Goal: Contribute content: Contribute content

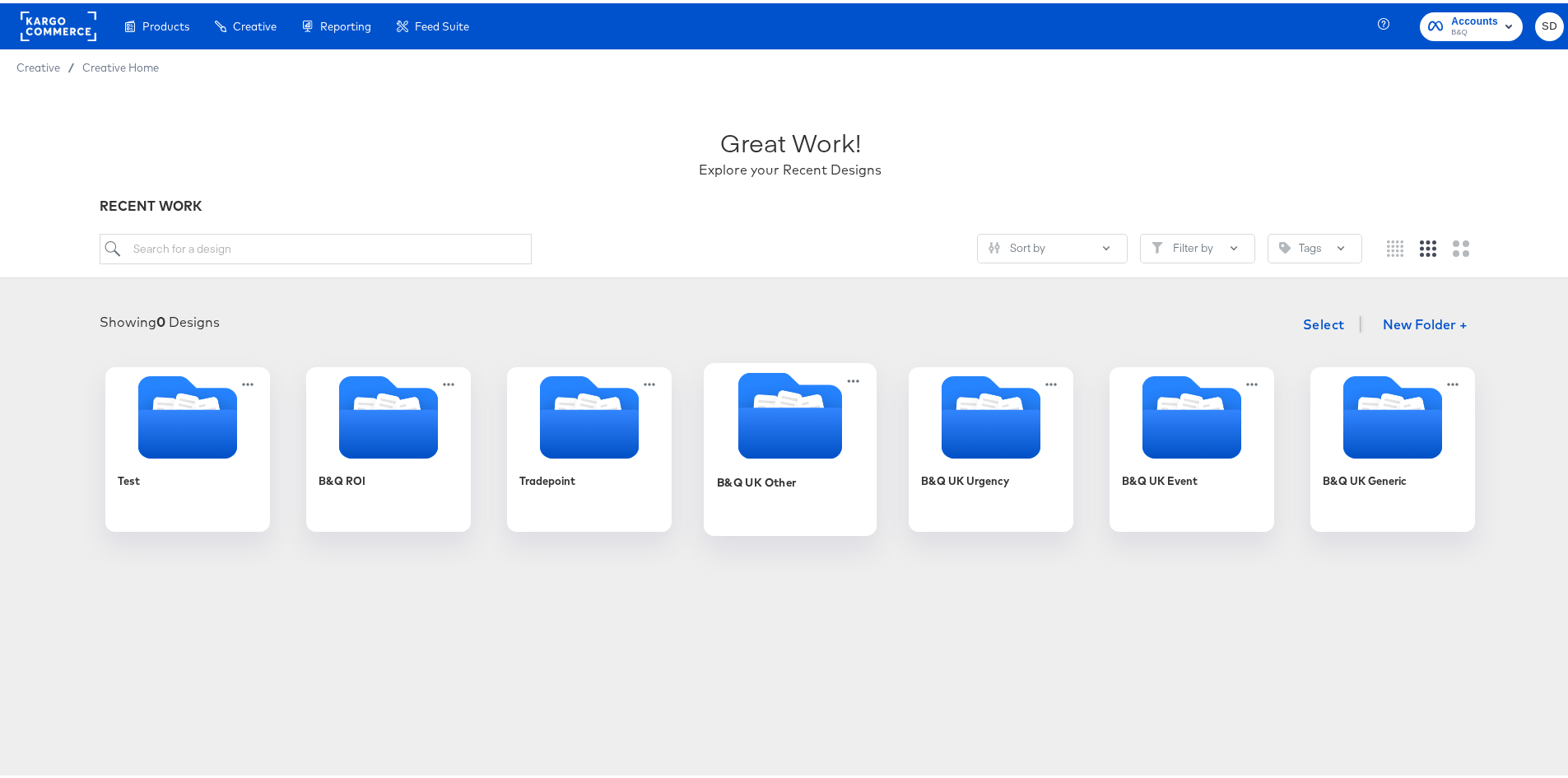
click at [784, 436] on icon "Folder" at bounding box center [790, 430] width 104 height 51
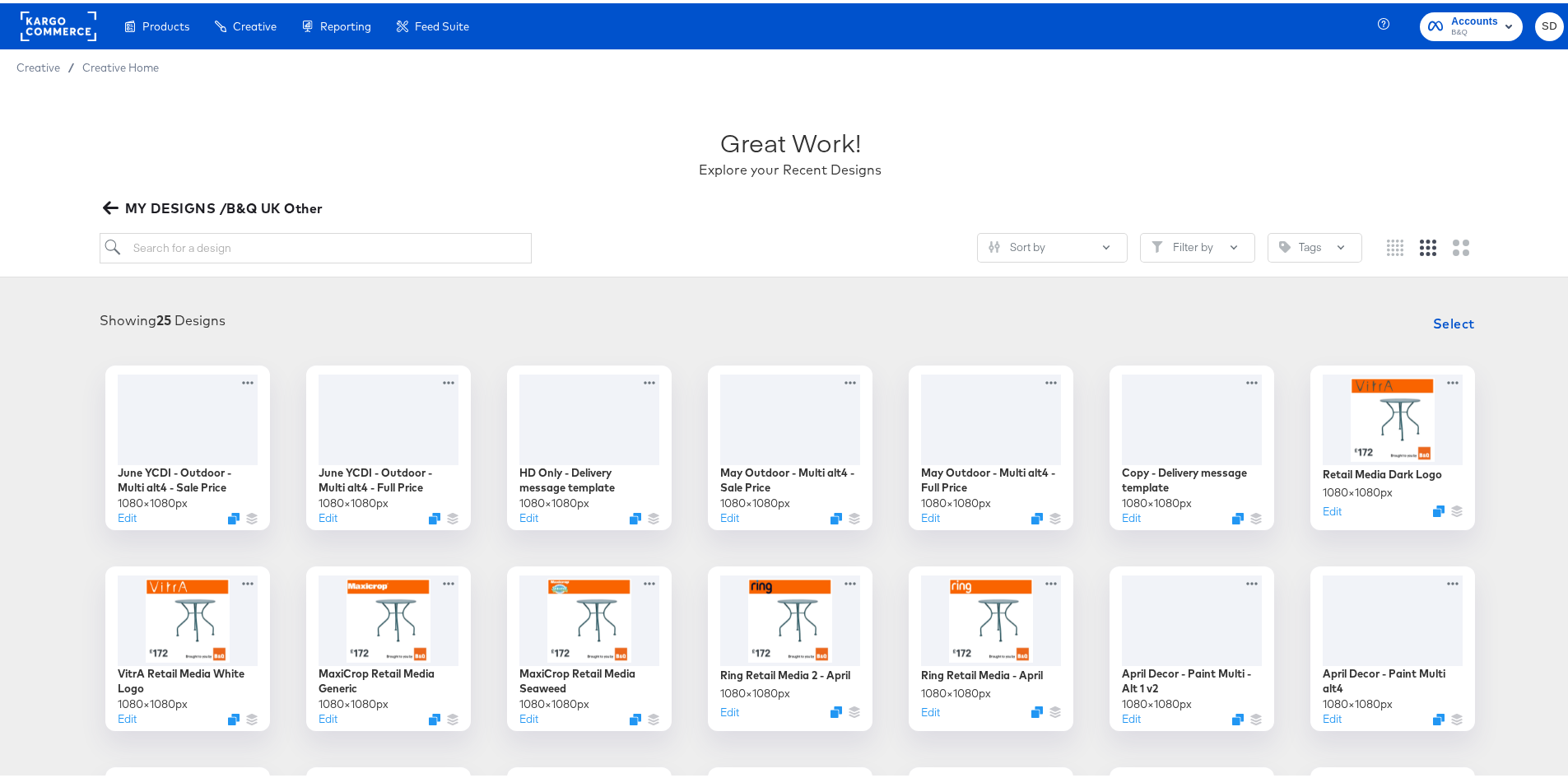
click at [51, 65] on span "Creative" at bounding box center [38, 64] width 43 height 13
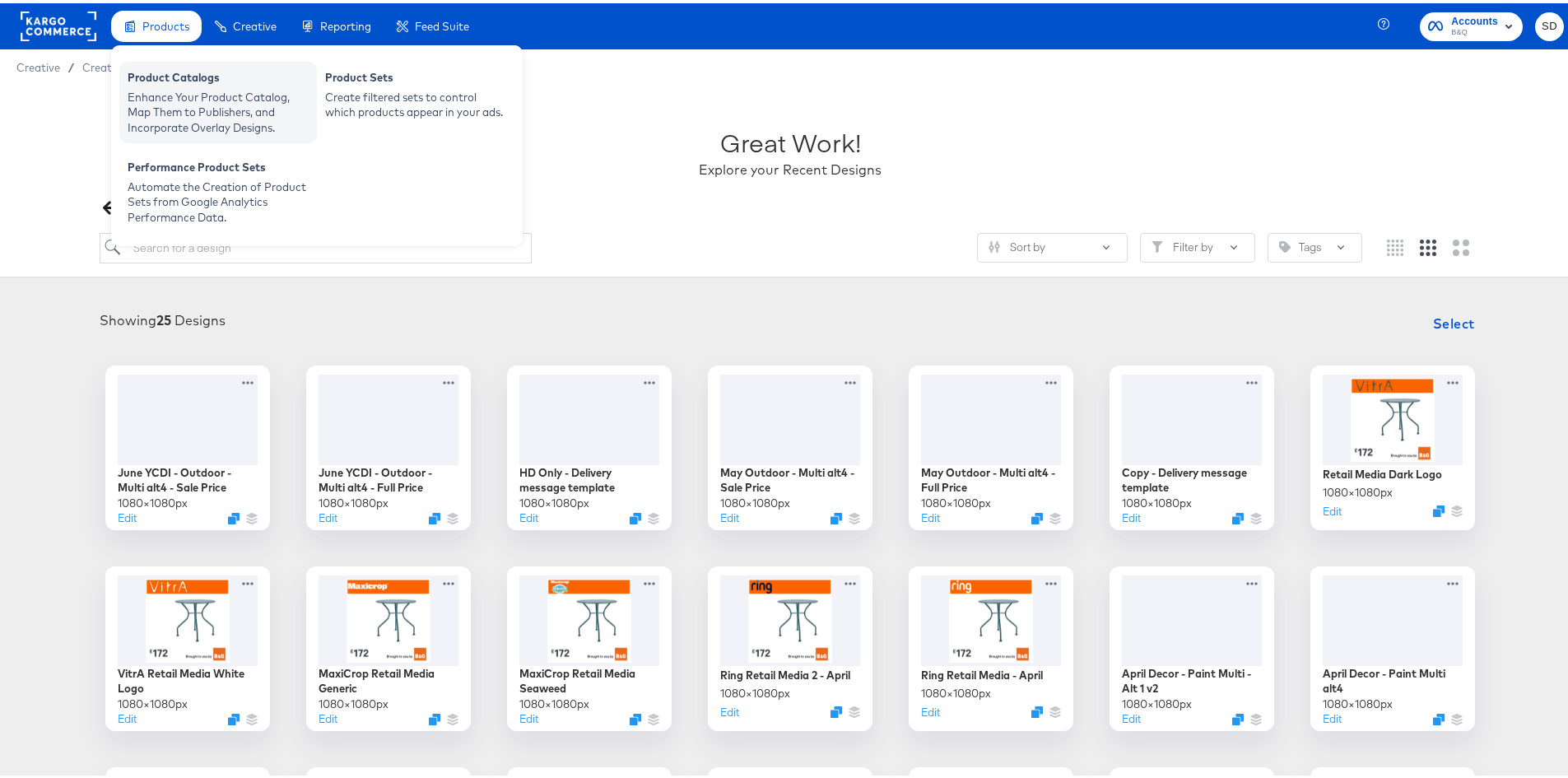
click at [175, 98] on div "Enhance Your Product Catalog, Map Them to Publishers, and Incorporate Overlay D…" at bounding box center [218, 109] width 181 height 46
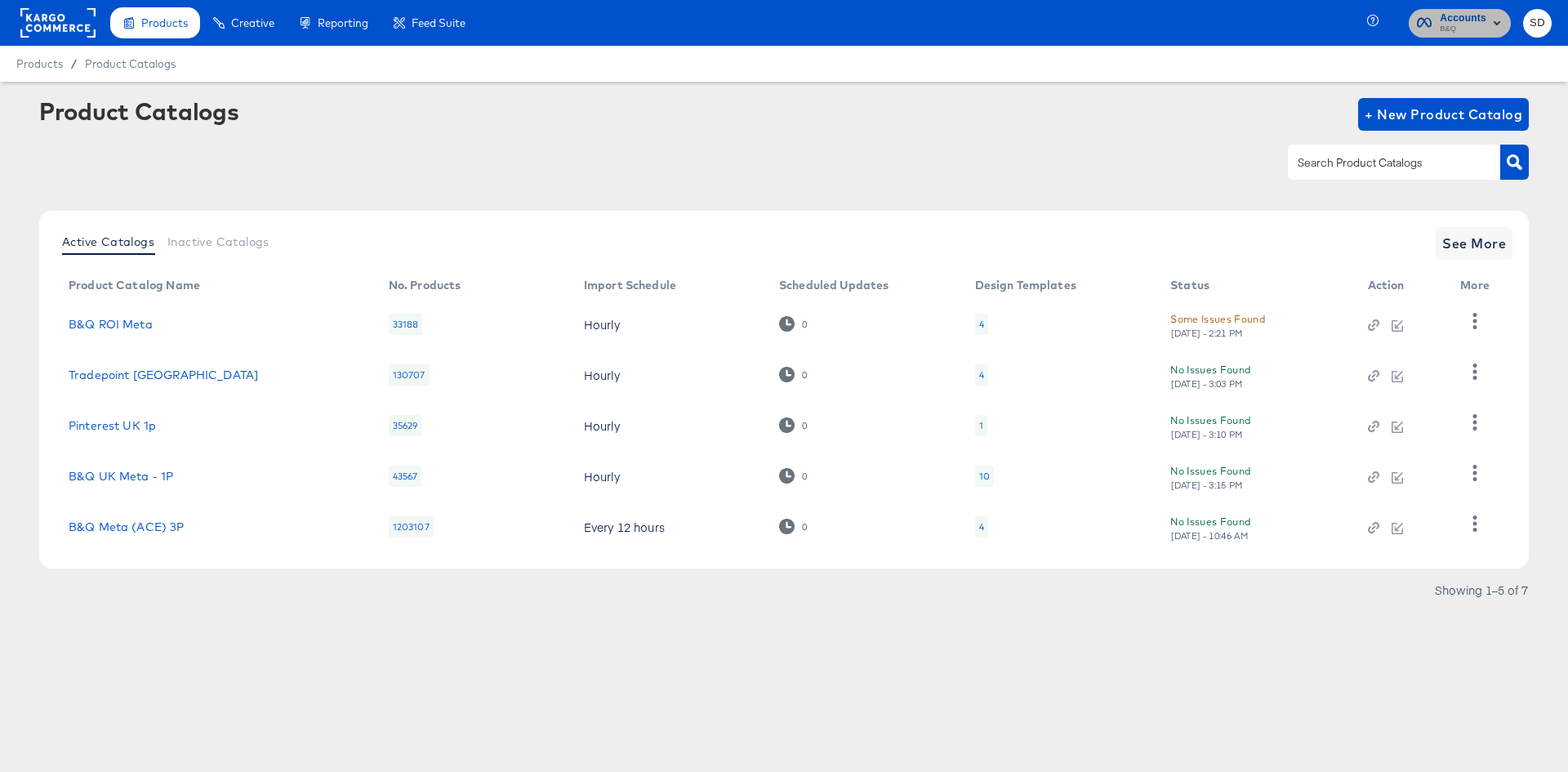
click at [1481, 15] on span "Accounts" at bounding box center [1463, 18] width 46 height 17
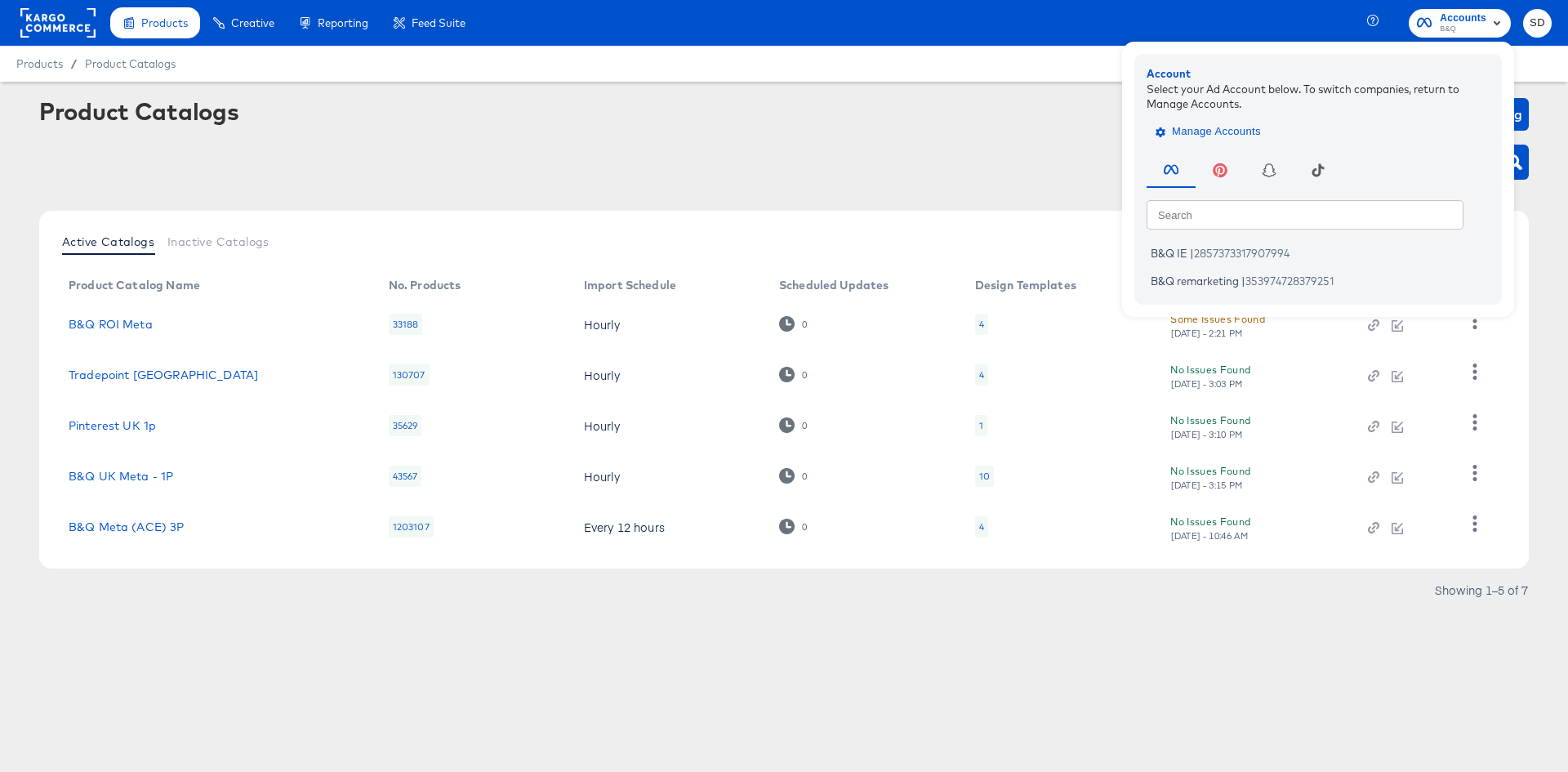
click at [1189, 136] on span "Manage Accounts" at bounding box center [1211, 131] width 102 height 19
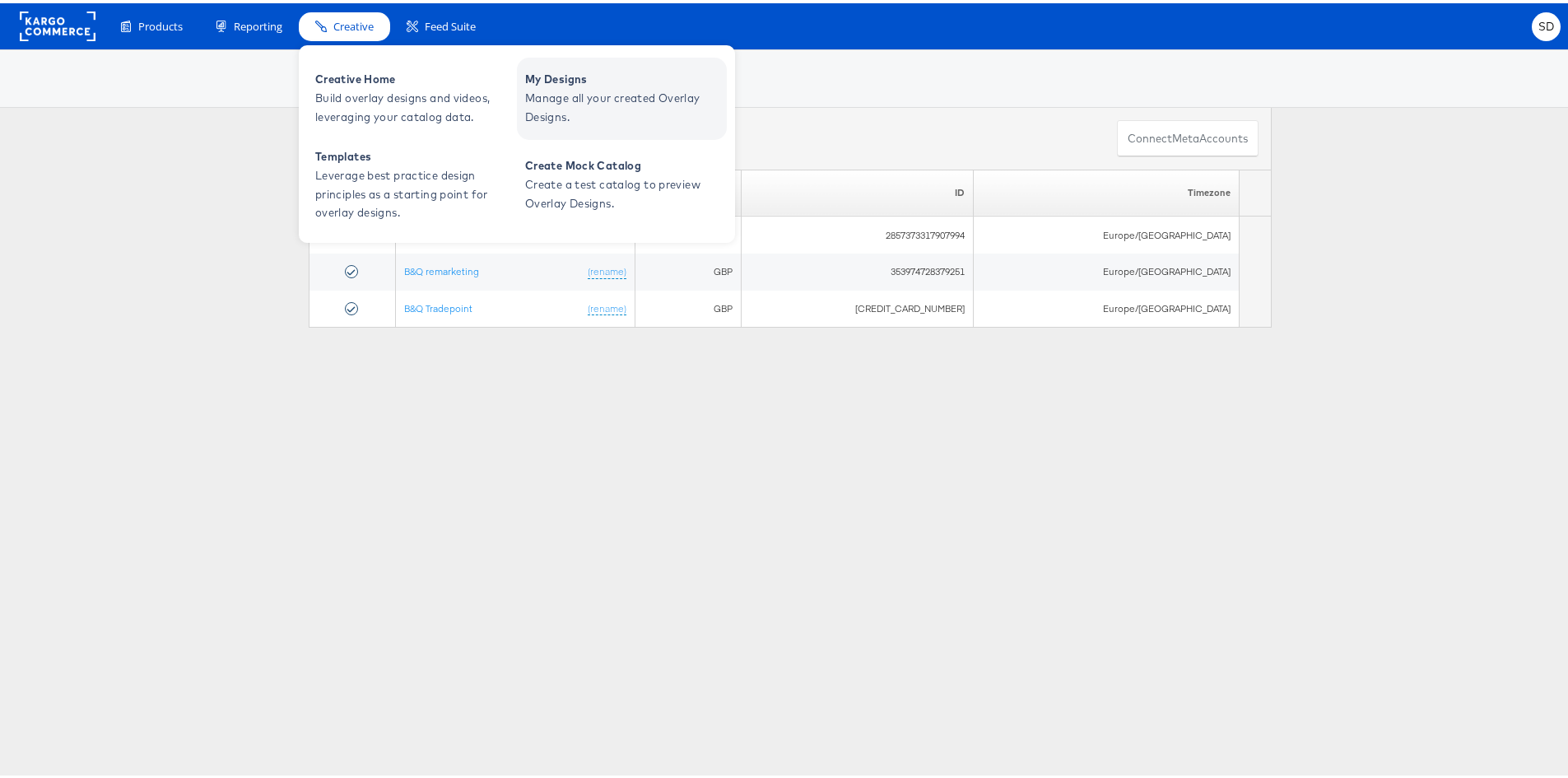
click at [565, 103] on span "Manage all your created Overlay Designs." at bounding box center [624, 104] width 197 height 38
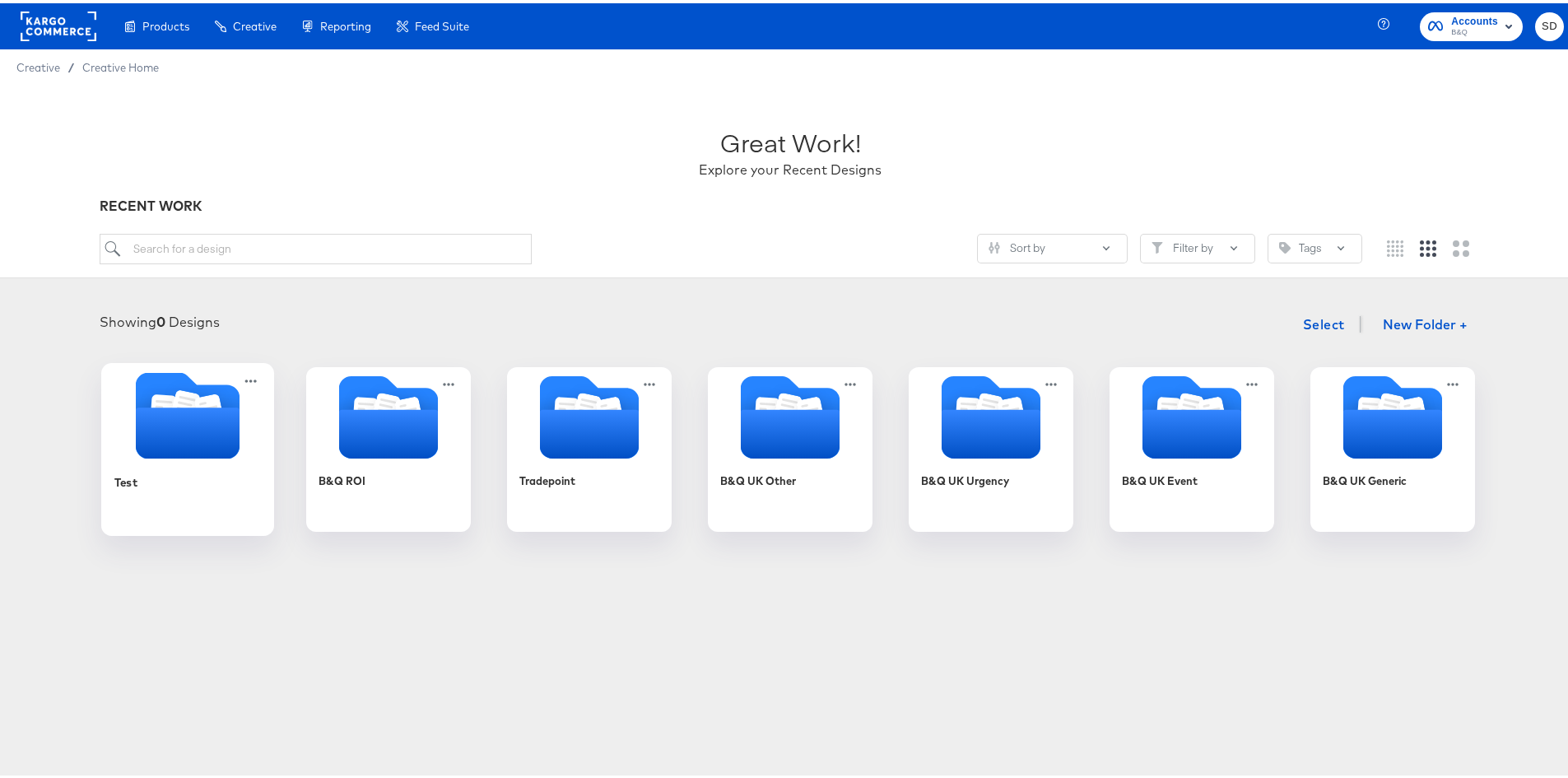
click at [178, 429] on icon "Folder" at bounding box center [187, 430] width 104 height 51
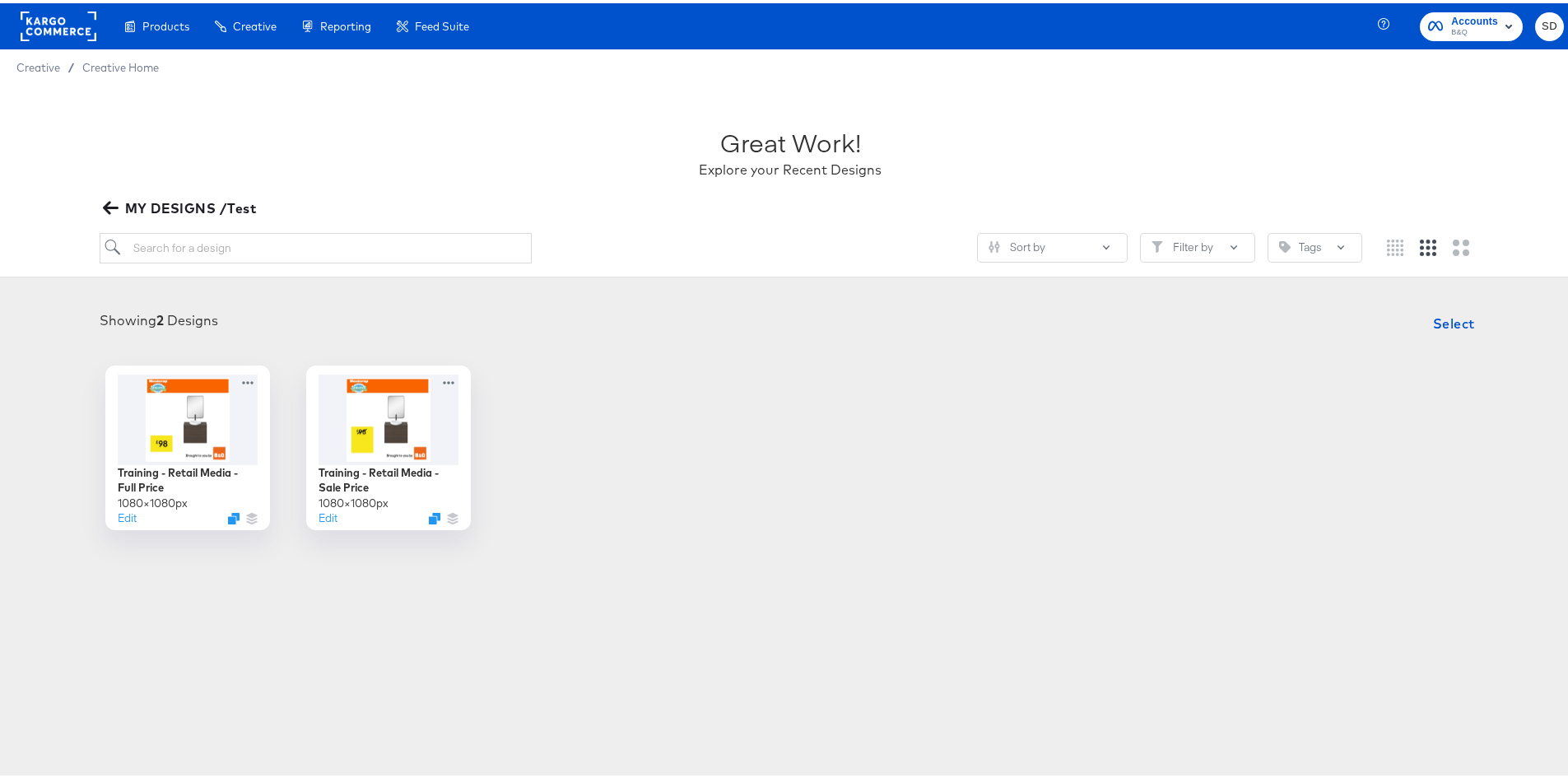
click at [112, 201] on icon "button" at bounding box center [110, 204] width 16 height 16
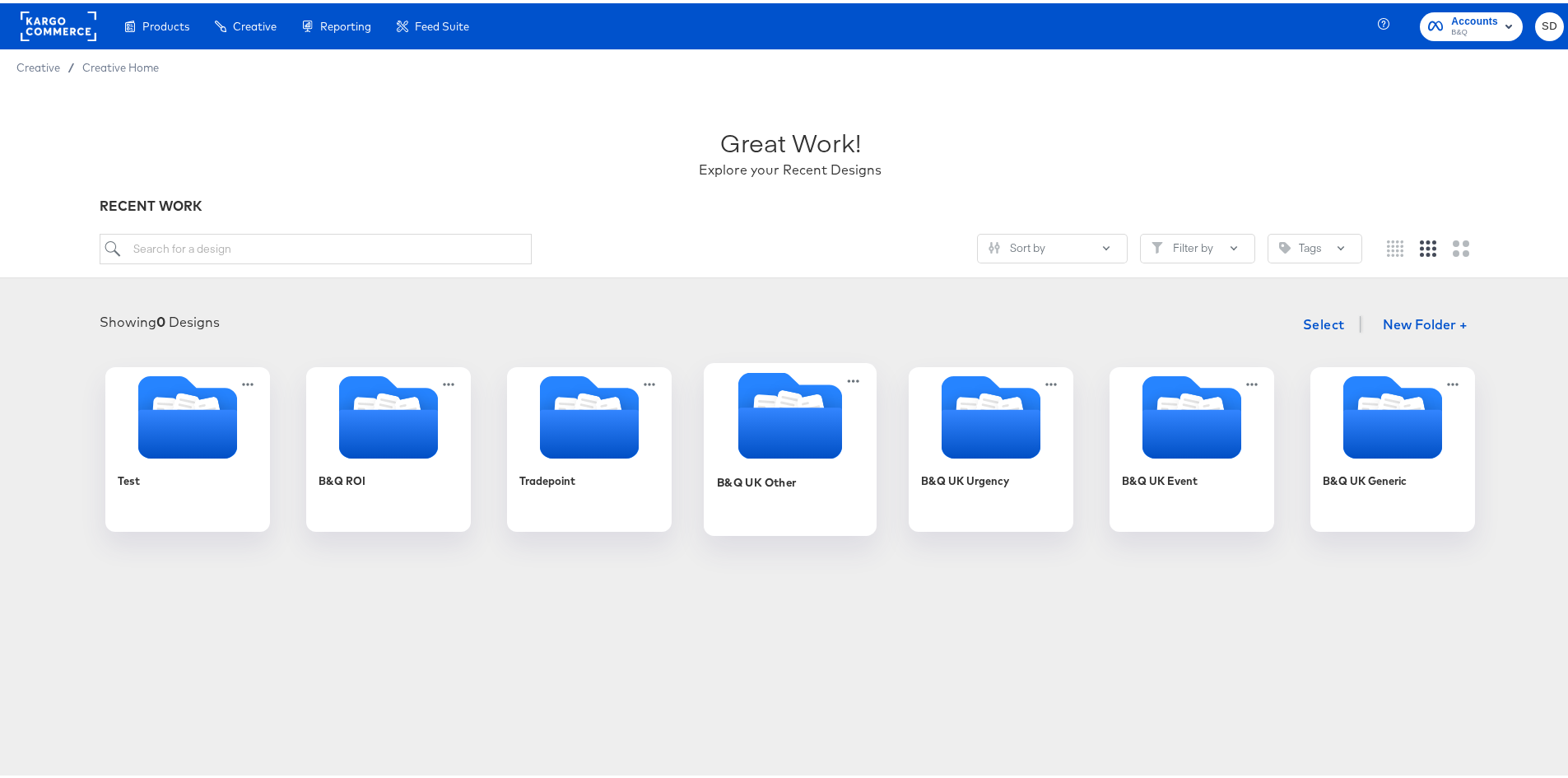
click at [790, 431] on icon "Folder" at bounding box center [790, 430] width 104 height 51
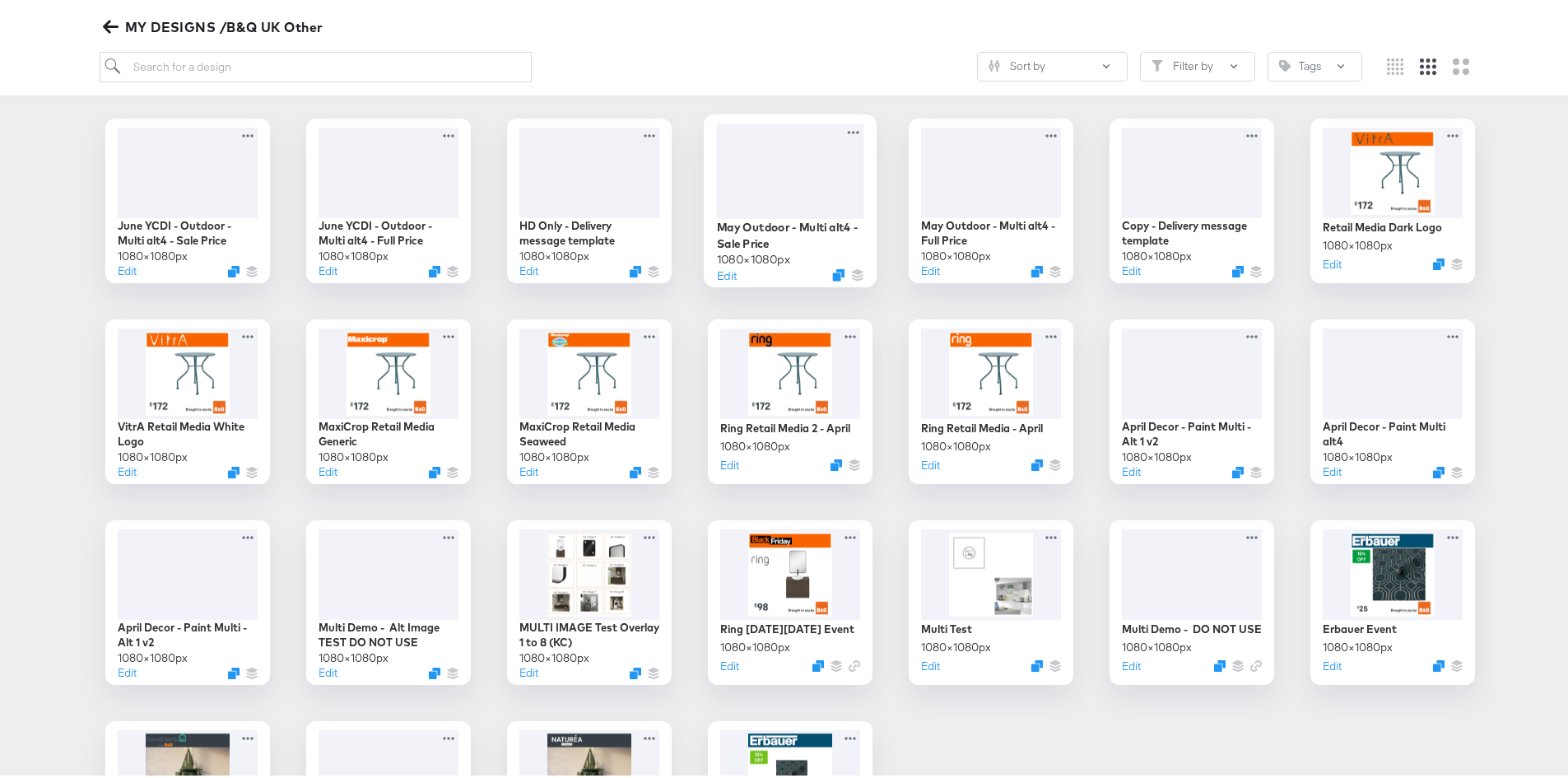
scroll to position [164, 0]
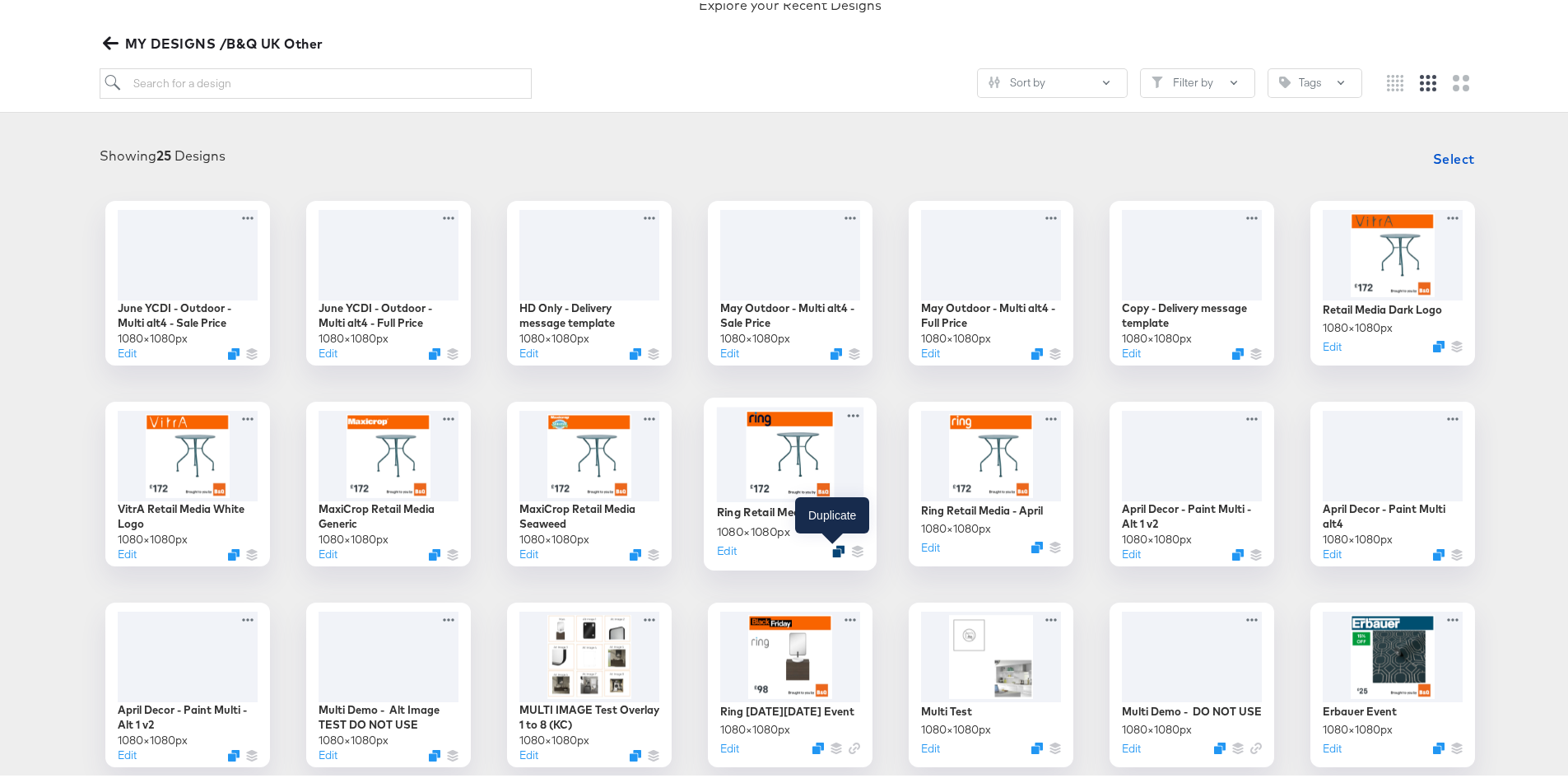
click at [832, 545] on icon "Duplicate" at bounding box center [838, 547] width 12 height 12
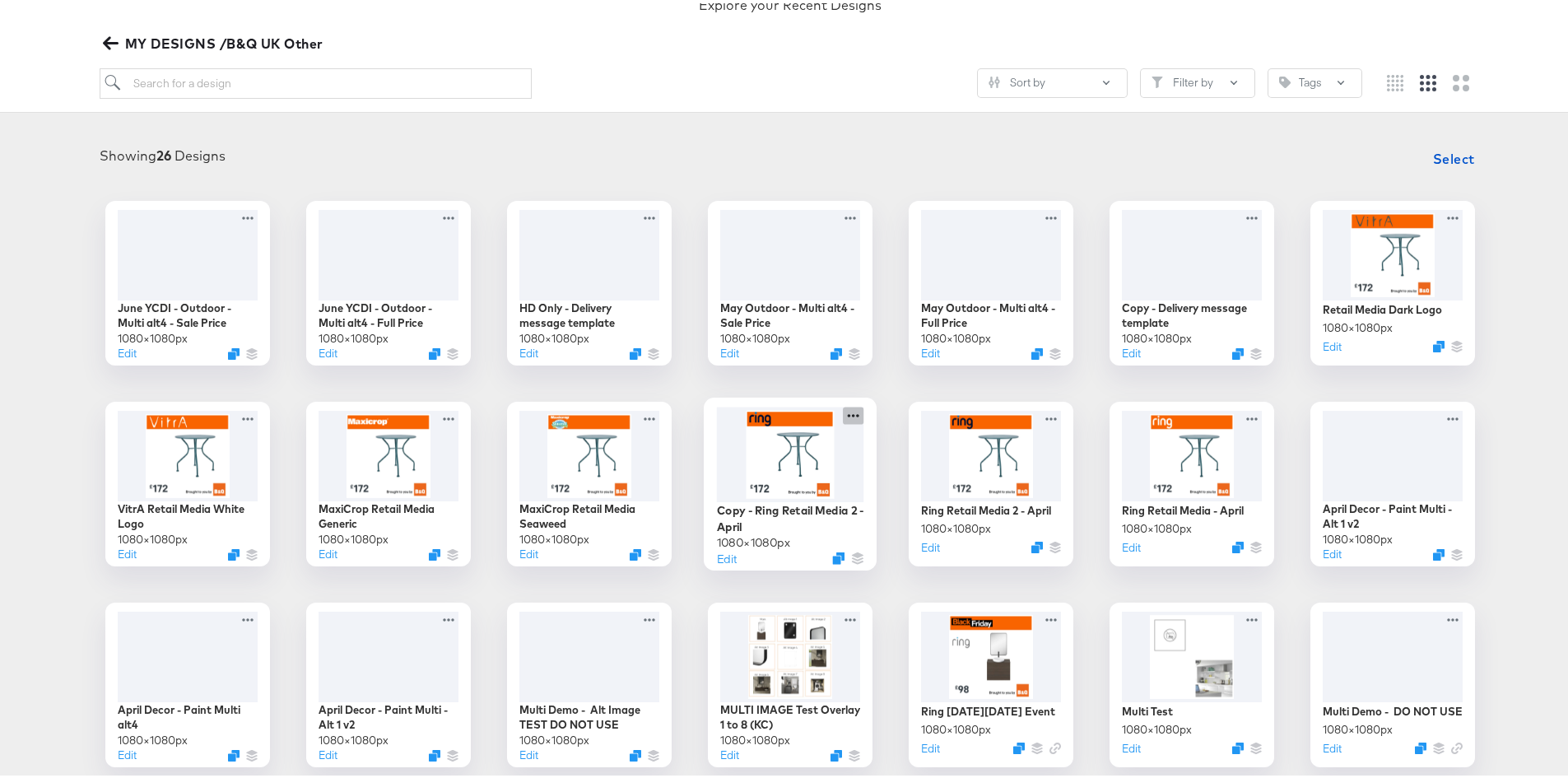
click at [844, 416] on icon at bounding box center [853, 412] width 20 height 17
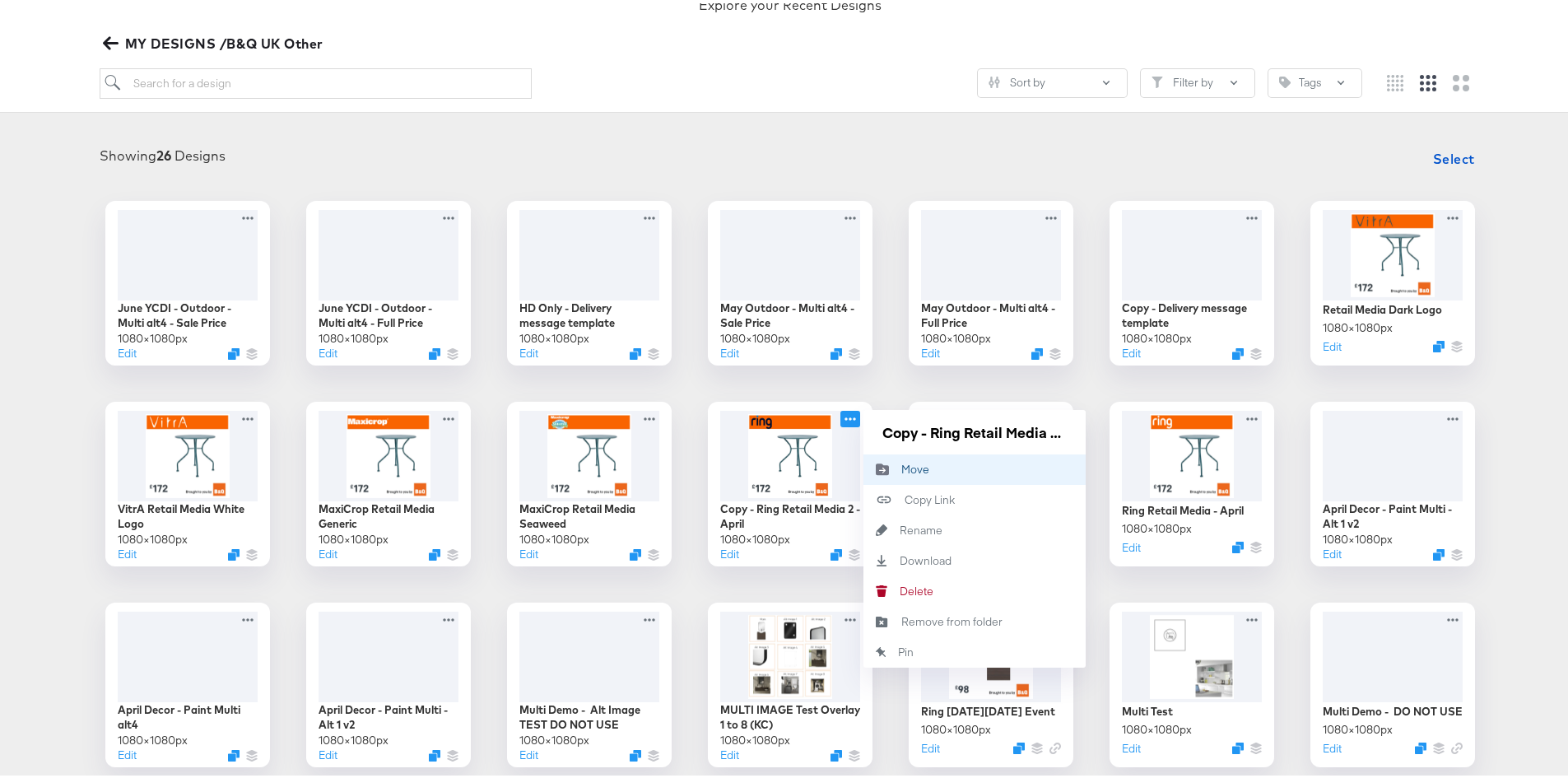
click at [875, 468] on icon "Move to folder" at bounding box center [882, 467] width 13 height 12
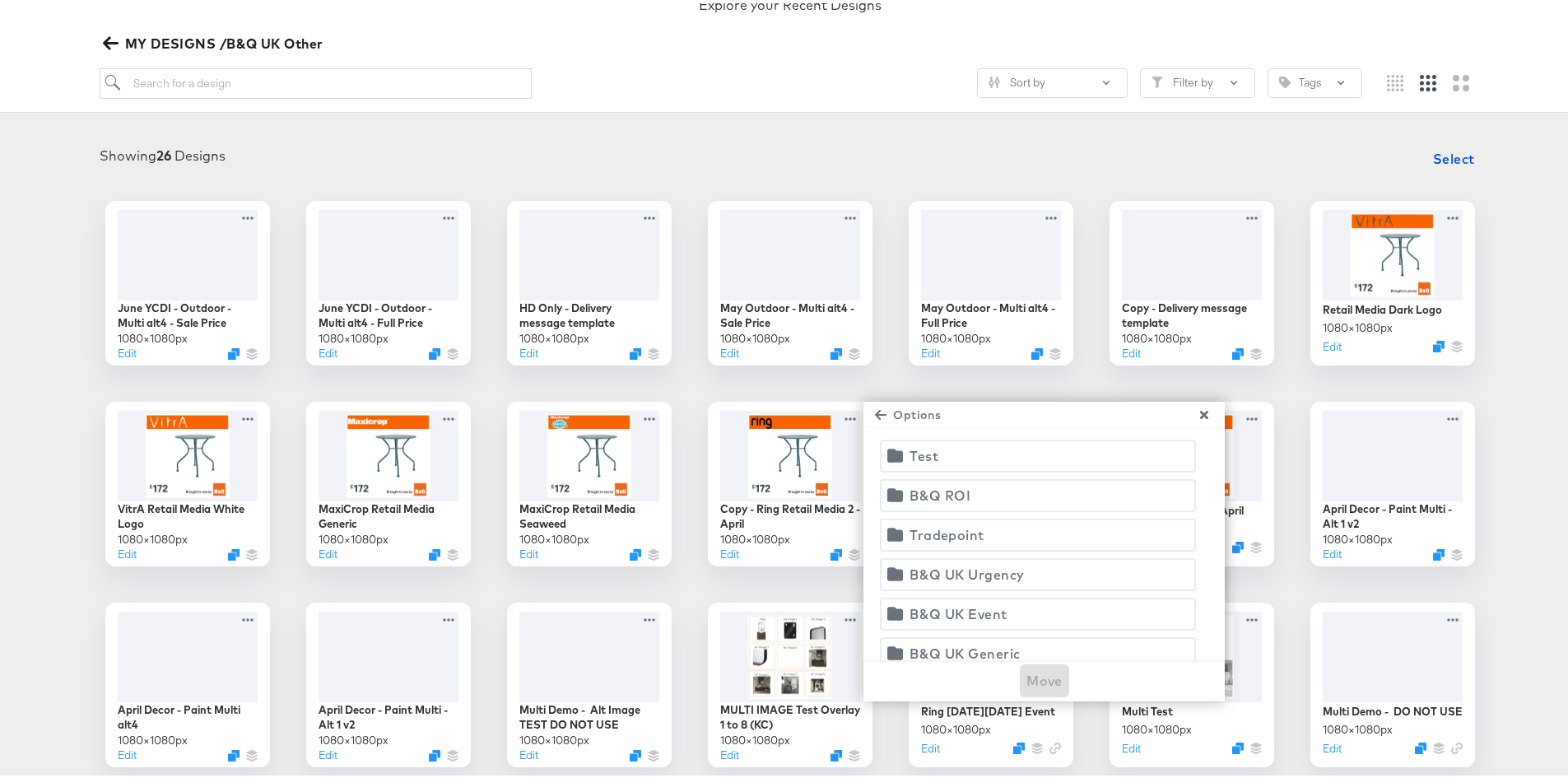
click at [918, 456] on div "Test" at bounding box center [923, 452] width 28 height 23
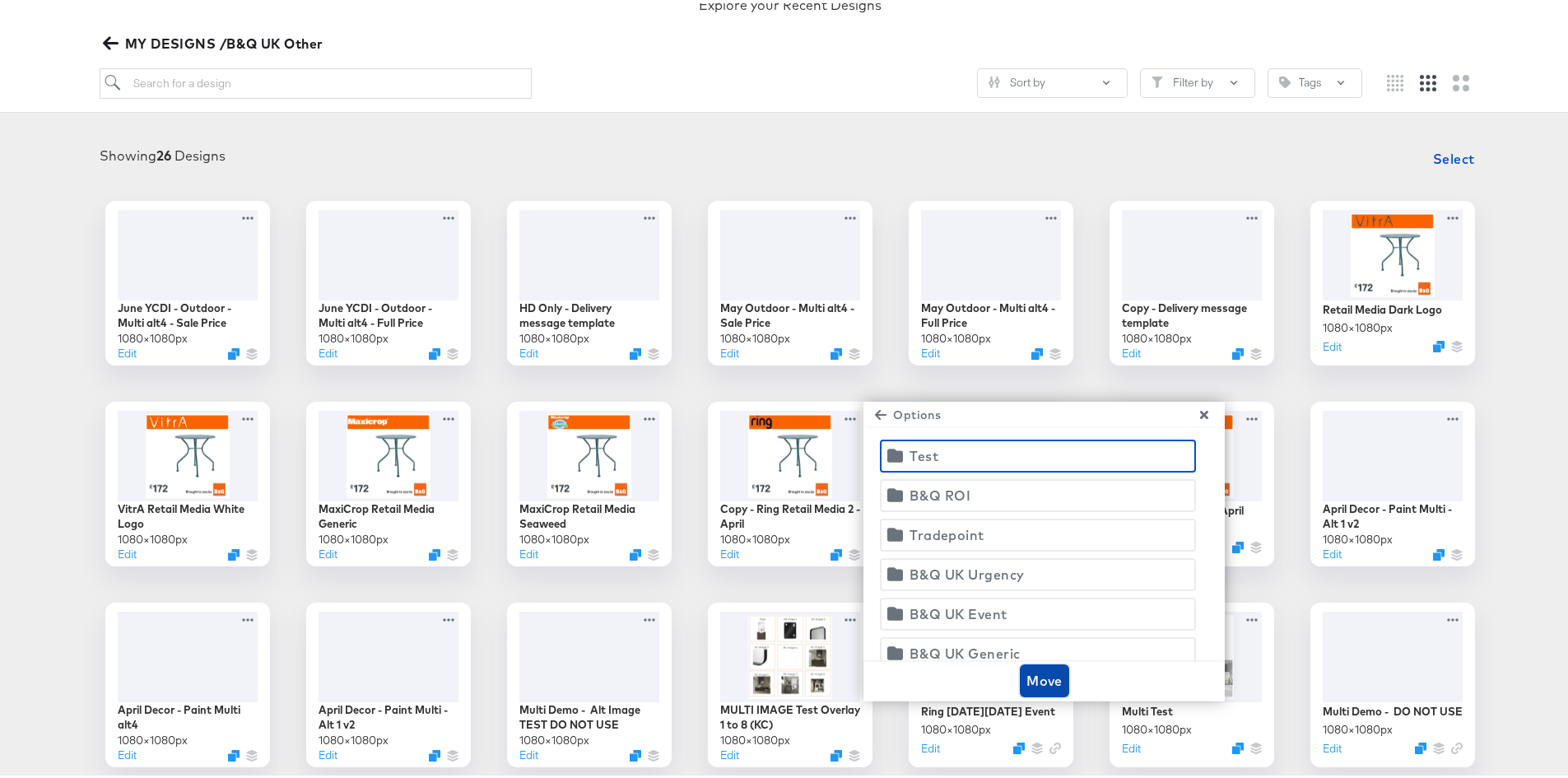
click at [1034, 677] on span "Move" at bounding box center [1043, 677] width 36 height 23
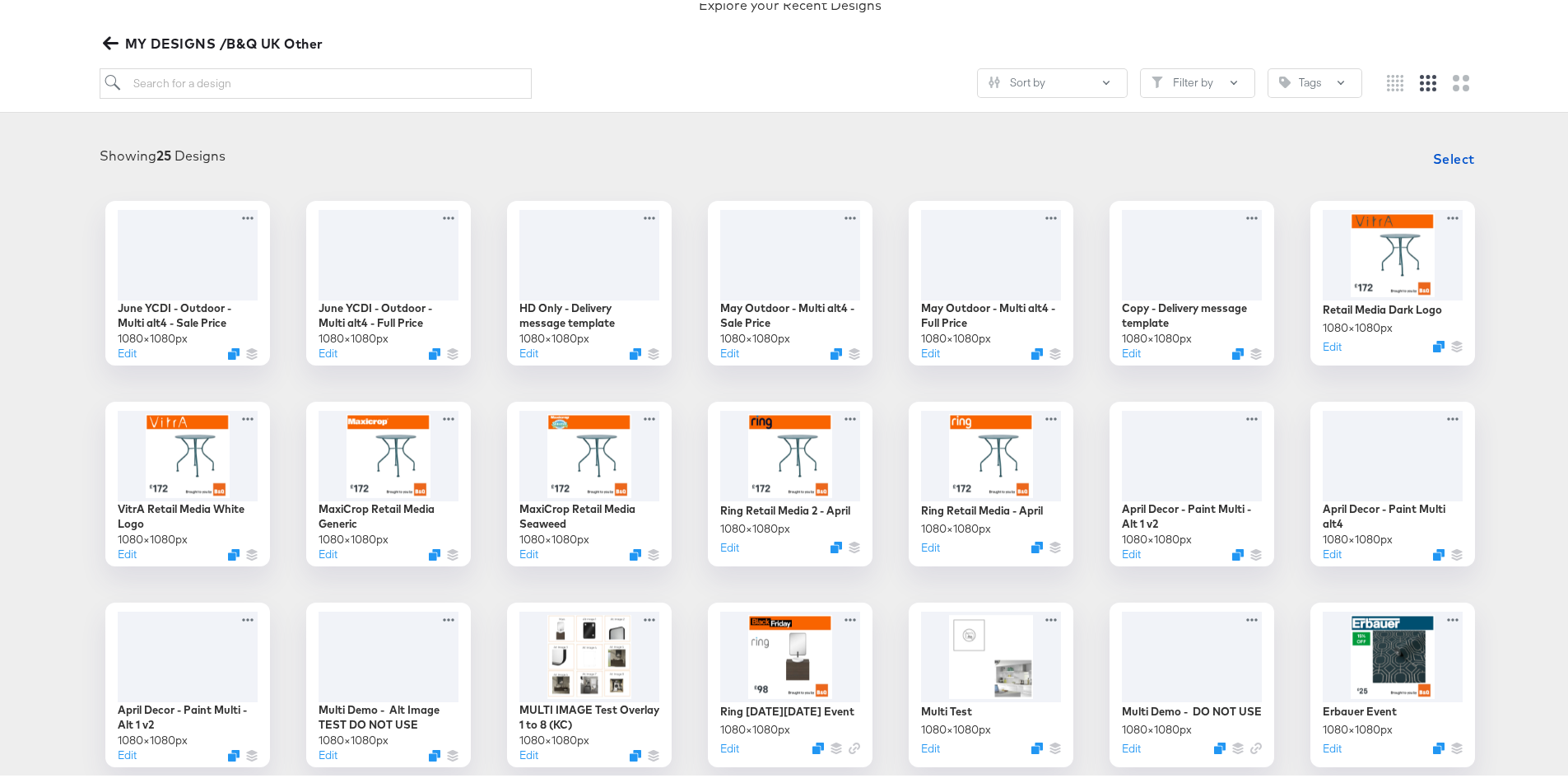
click at [109, 36] on icon "button" at bounding box center [109, 40] width 16 height 13
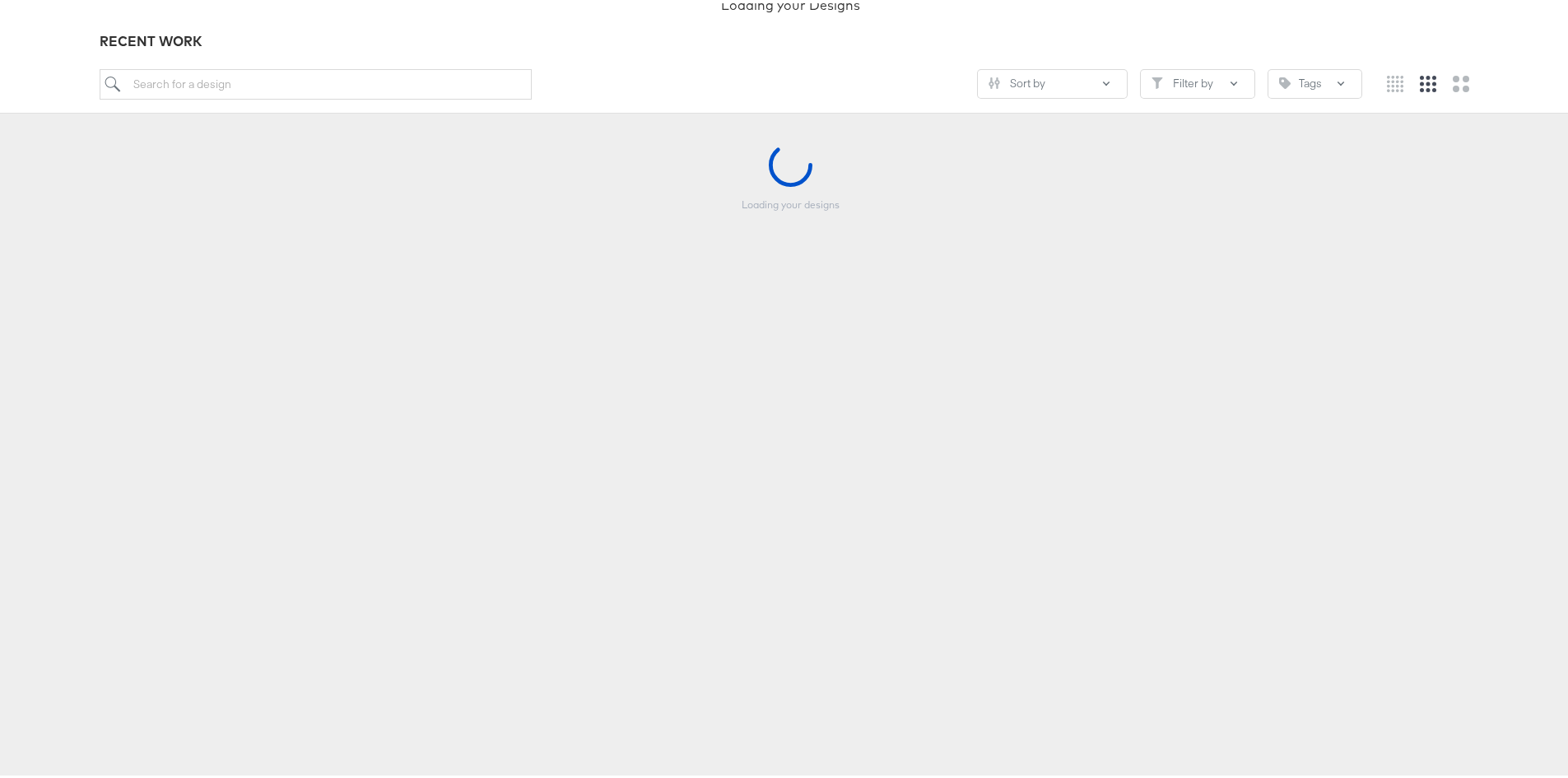
scroll to position [165, 0]
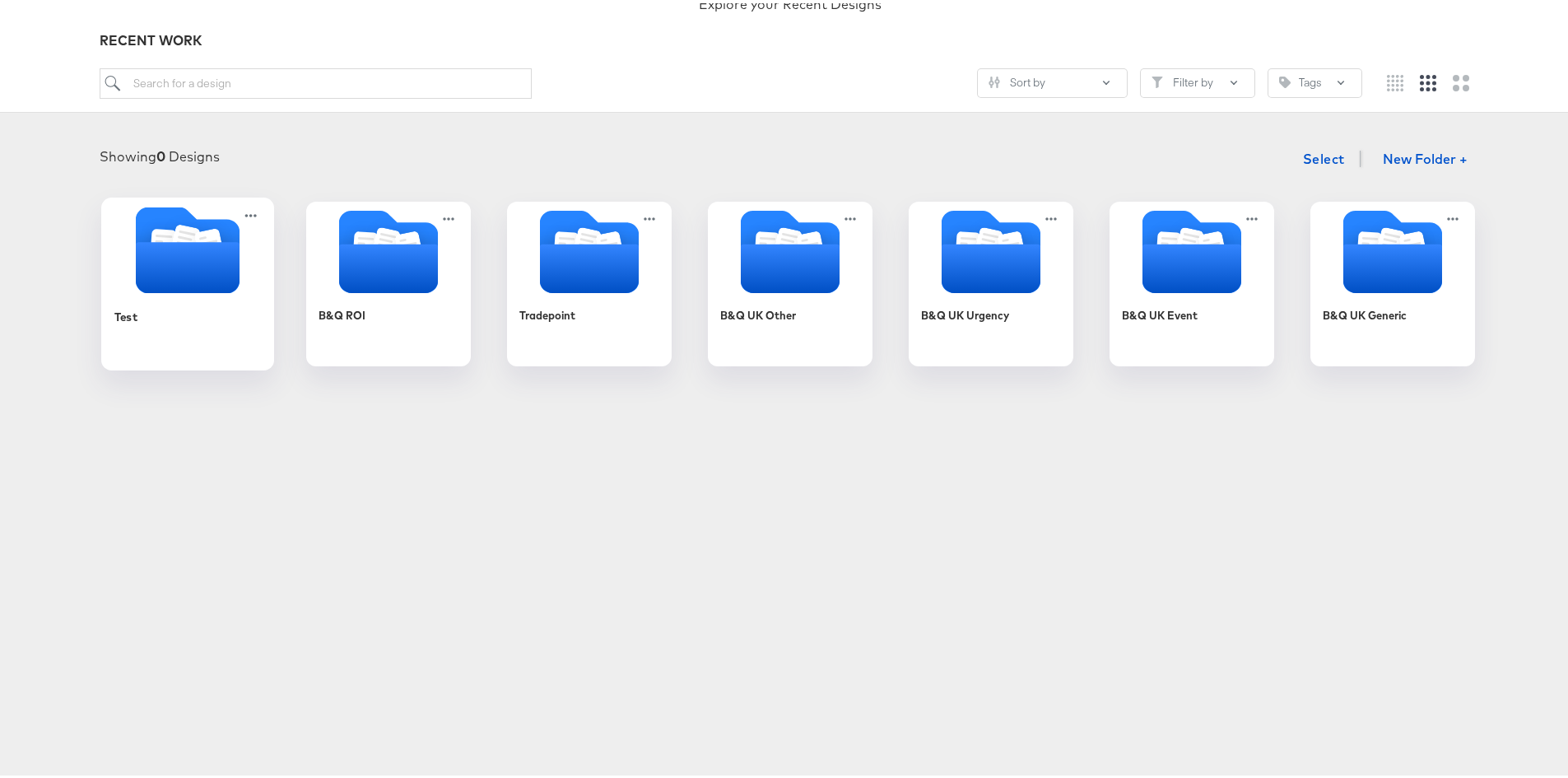
click at [210, 251] on icon "Folder" at bounding box center [187, 265] width 104 height 51
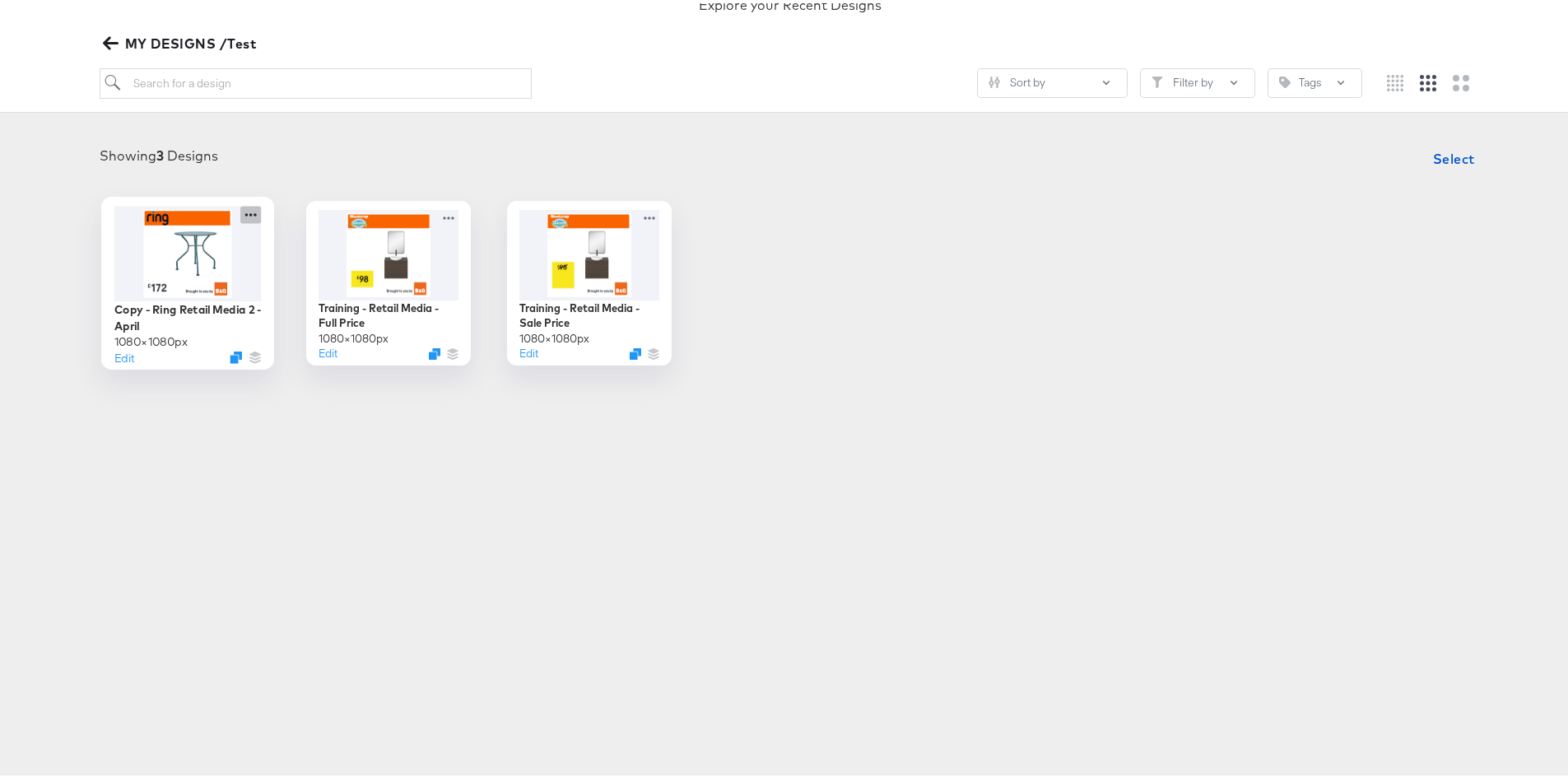
click at [245, 211] on icon at bounding box center [251, 211] width 12 height 4
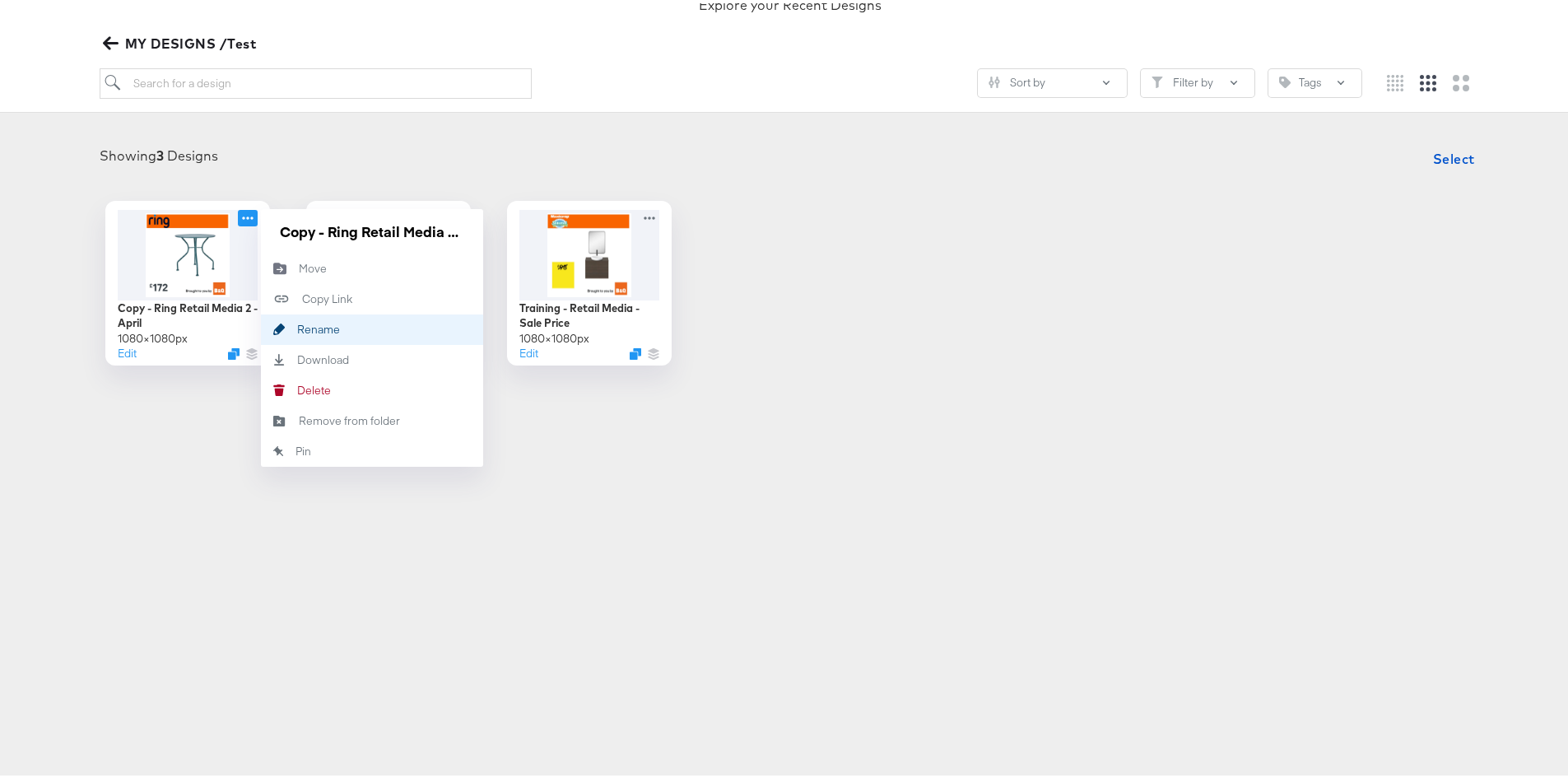
click at [297, 326] on div "Rename Rename" at bounding box center [297, 326] width 0 height 0
drag, startPoint x: 453, startPoint y: 226, endPoint x: 220, endPoint y: 229, distance: 233.0
click at [220, 229] on div "Copy - Ring Retail Media 2 - April 1080 × 1080 px Edit Copy - Ring Retail Media…" at bounding box center [187, 279] width 164 height 164
type input "SD testl"
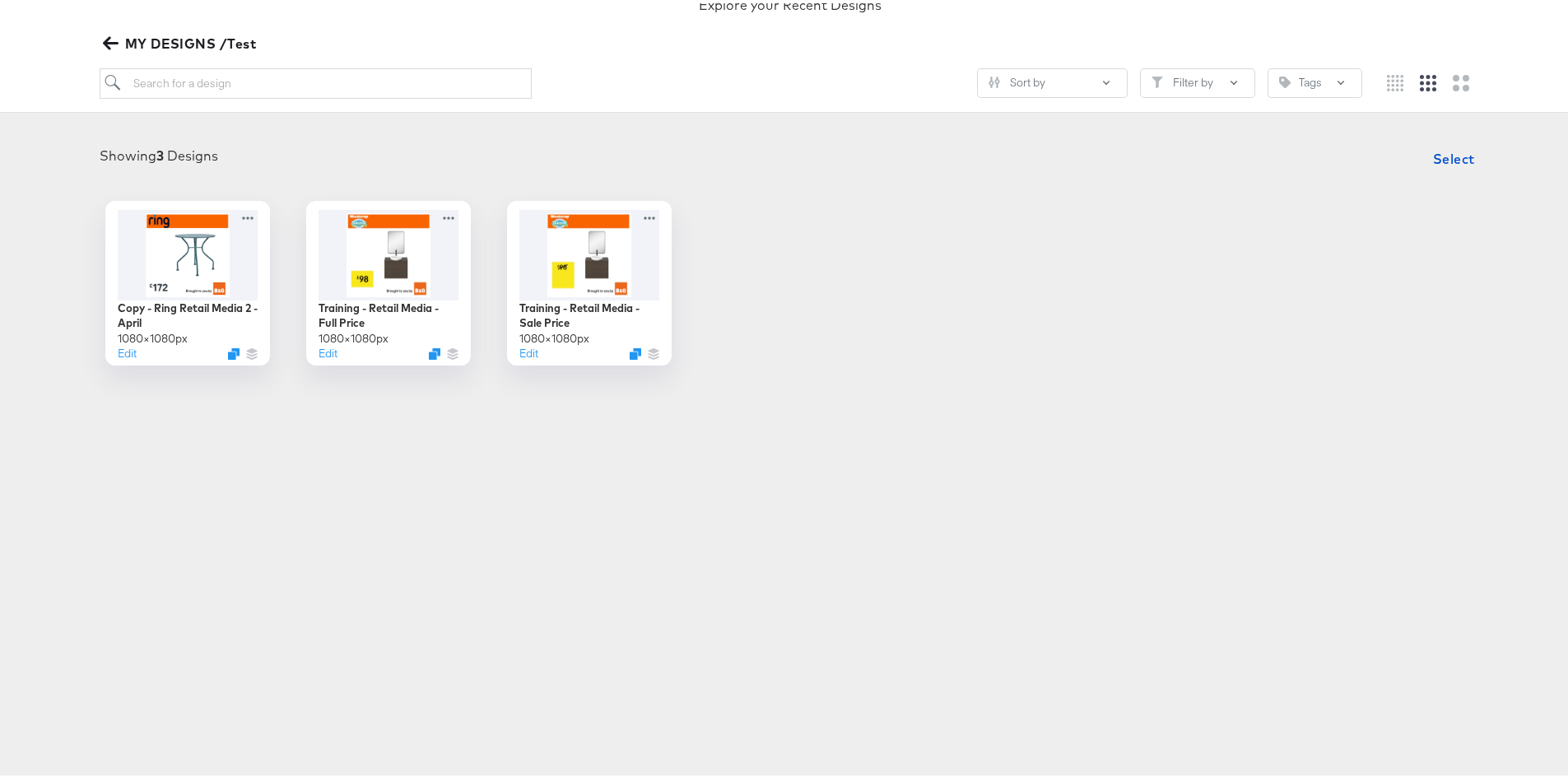
click at [833, 205] on div "Copy - Ring Retail Media 2 - April 1080 × 1080 px Edit Training - Retail Media …" at bounding box center [790, 279] width 1548 height 164
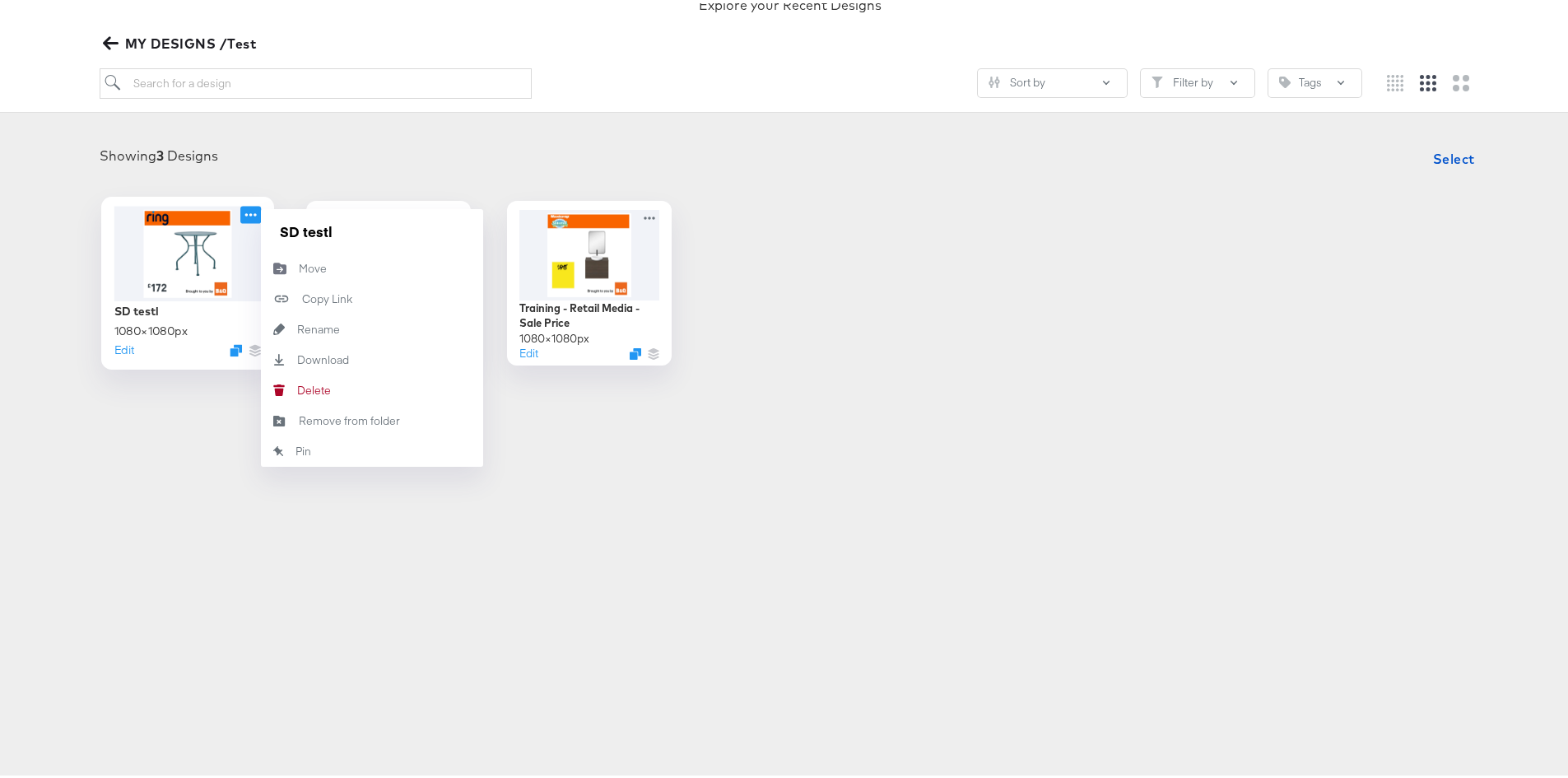
click at [255, 207] on div "SD testl 1080 × 1080 px Edit SD testl Move Move Copy Link Copied! Rename Rename…" at bounding box center [187, 279] width 164 height 164
click at [297, 326] on div "Rename Rename" at bounding box center [297, 326] width 0 height 0
click at [330, 318] on button "Rename Rename" at bounding box center [372, 326] width 222 height 30
type input "SD test"
click at [585, 463] on div "Products Creative Reporting Feed Suite Accounts B&Q SD Creative / Creative Home…" at bounding box center [790, 224] width 1580 height 778
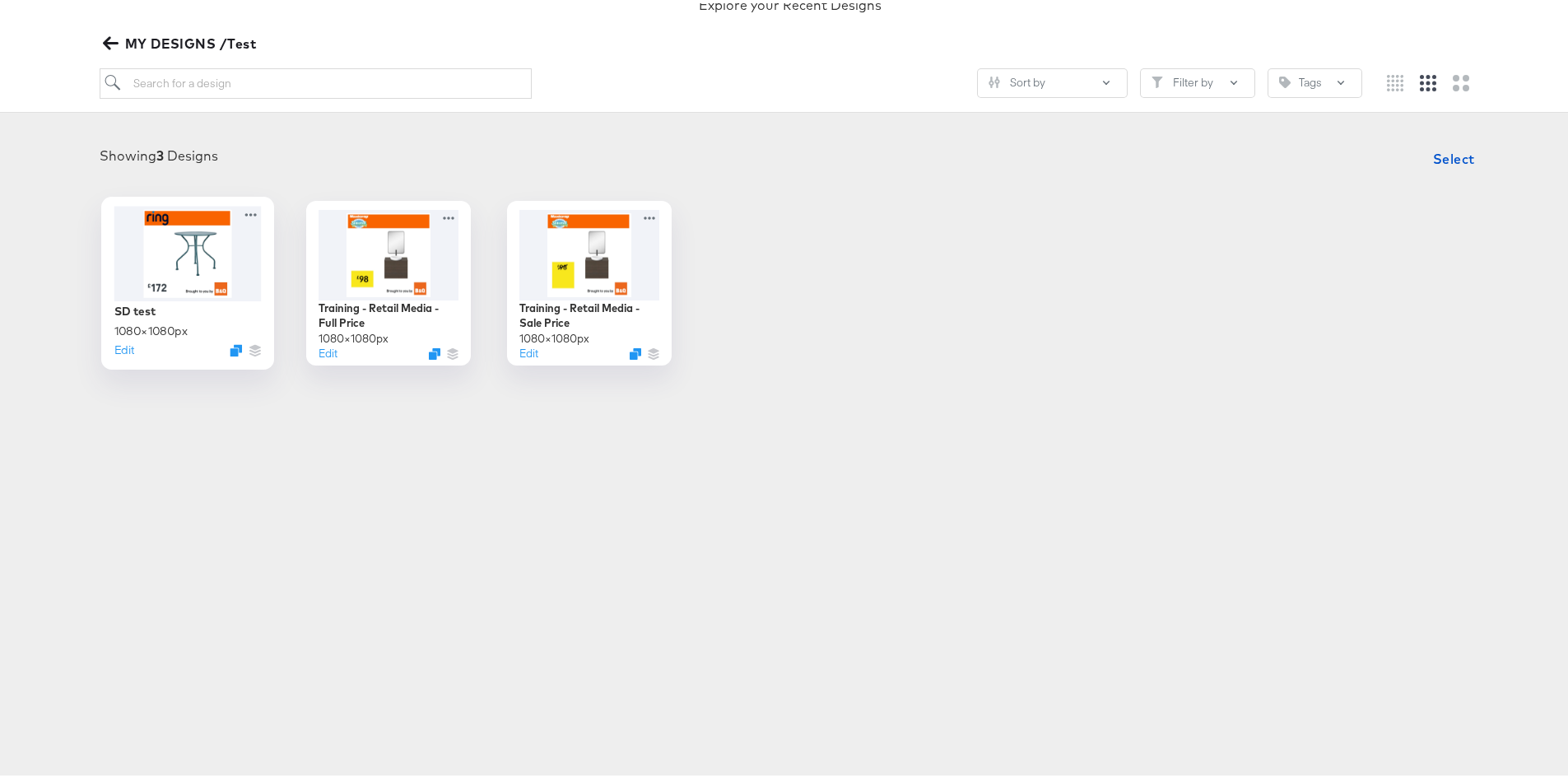
click at [159, 269] on div at bounding box center [188, 249] width 147 height 95
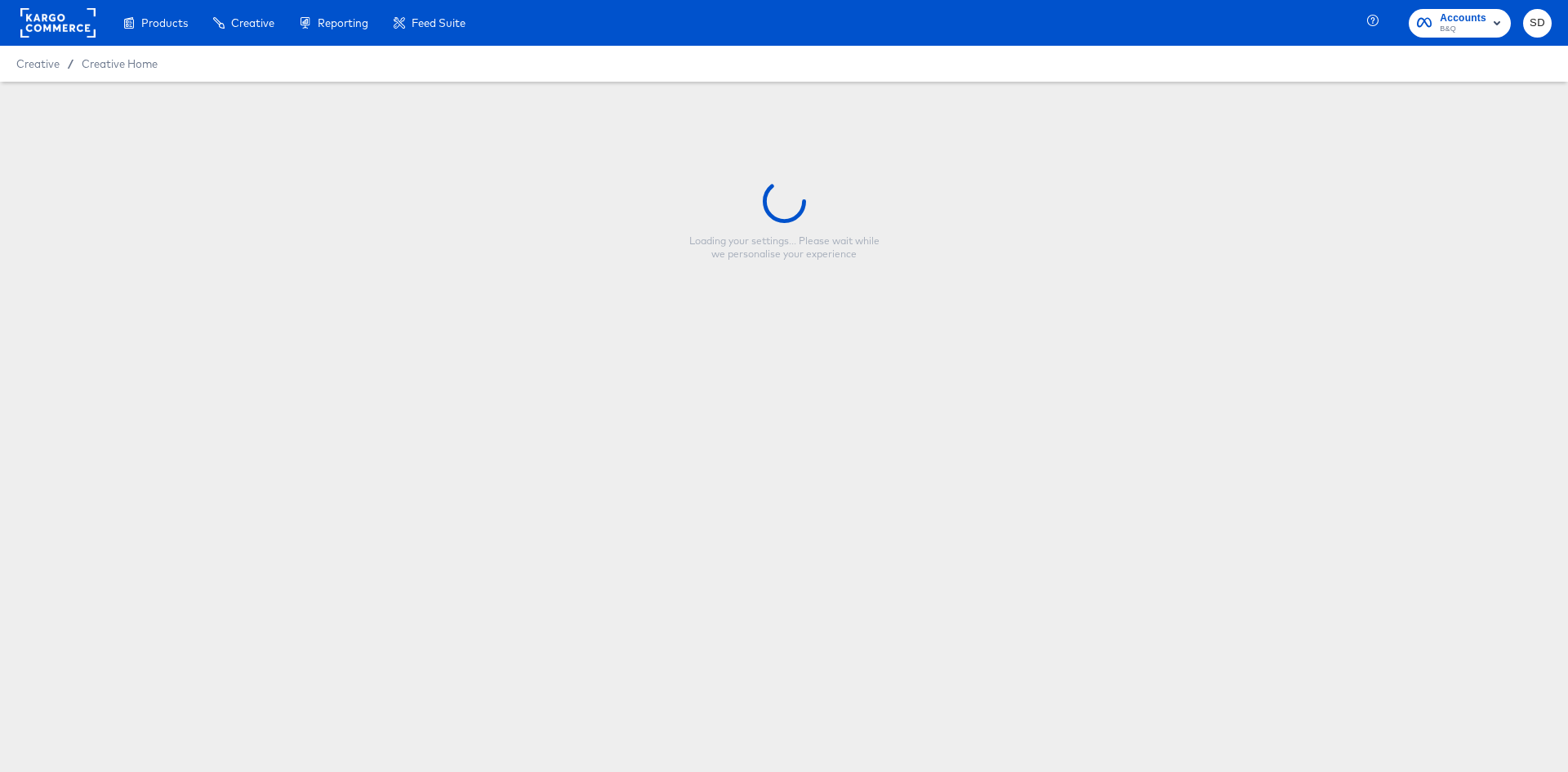
type input "SD test"
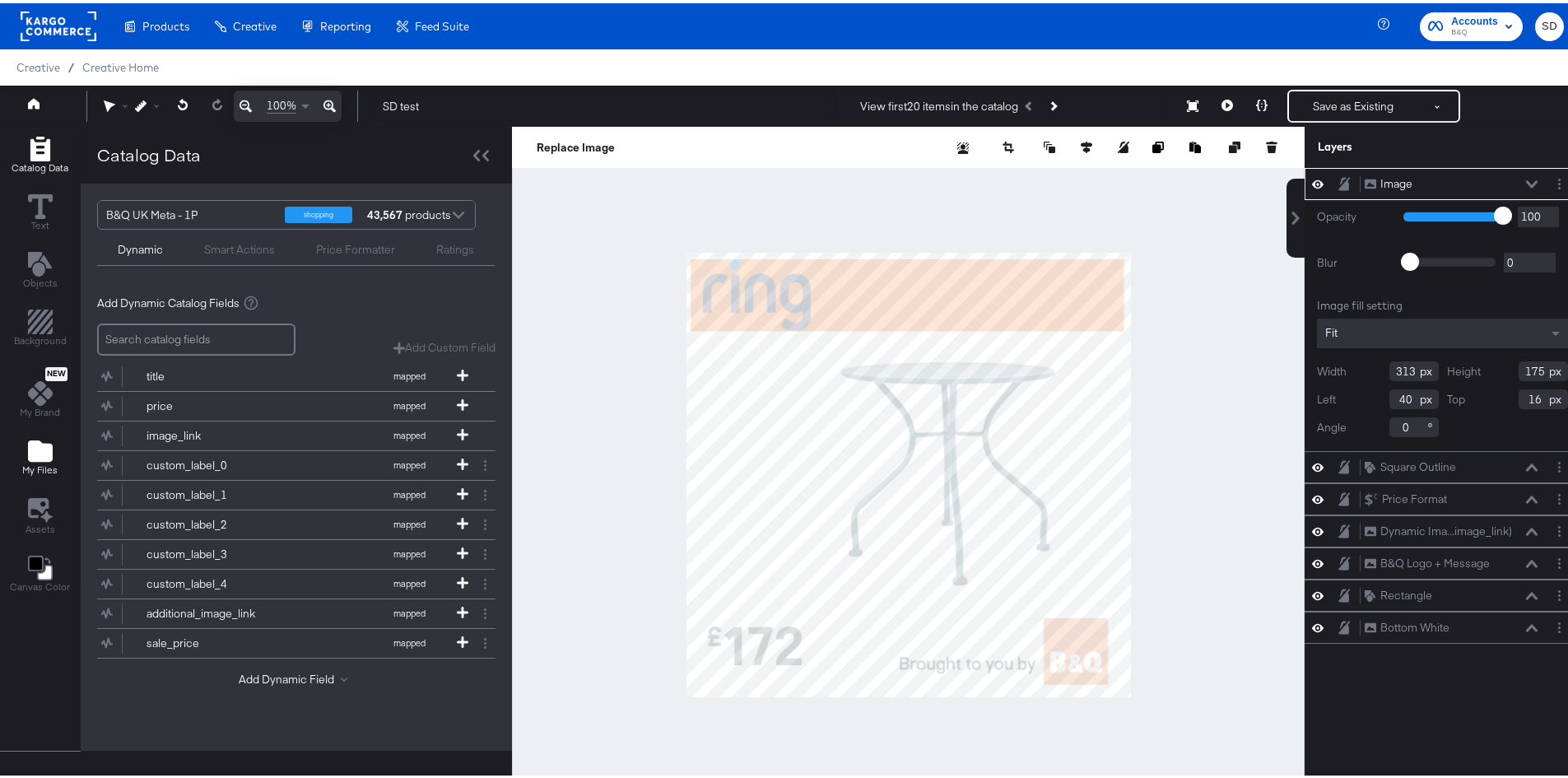
click at [25, 456] on div "My Files" at bounding box center [39, 454] width 36 height 38
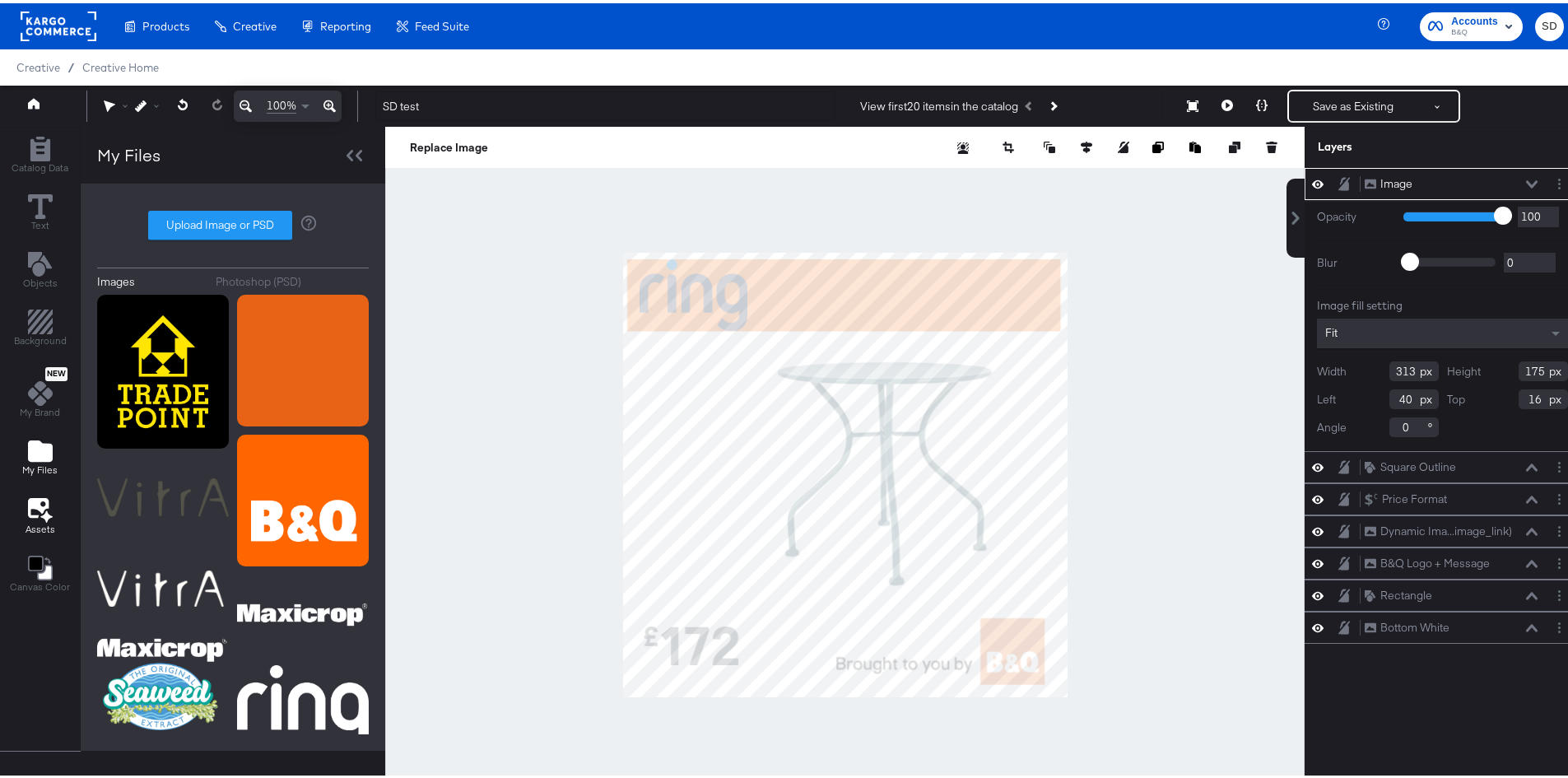
click at [41, 505] on icon at bounding box center [38, 505] width 20 height 20
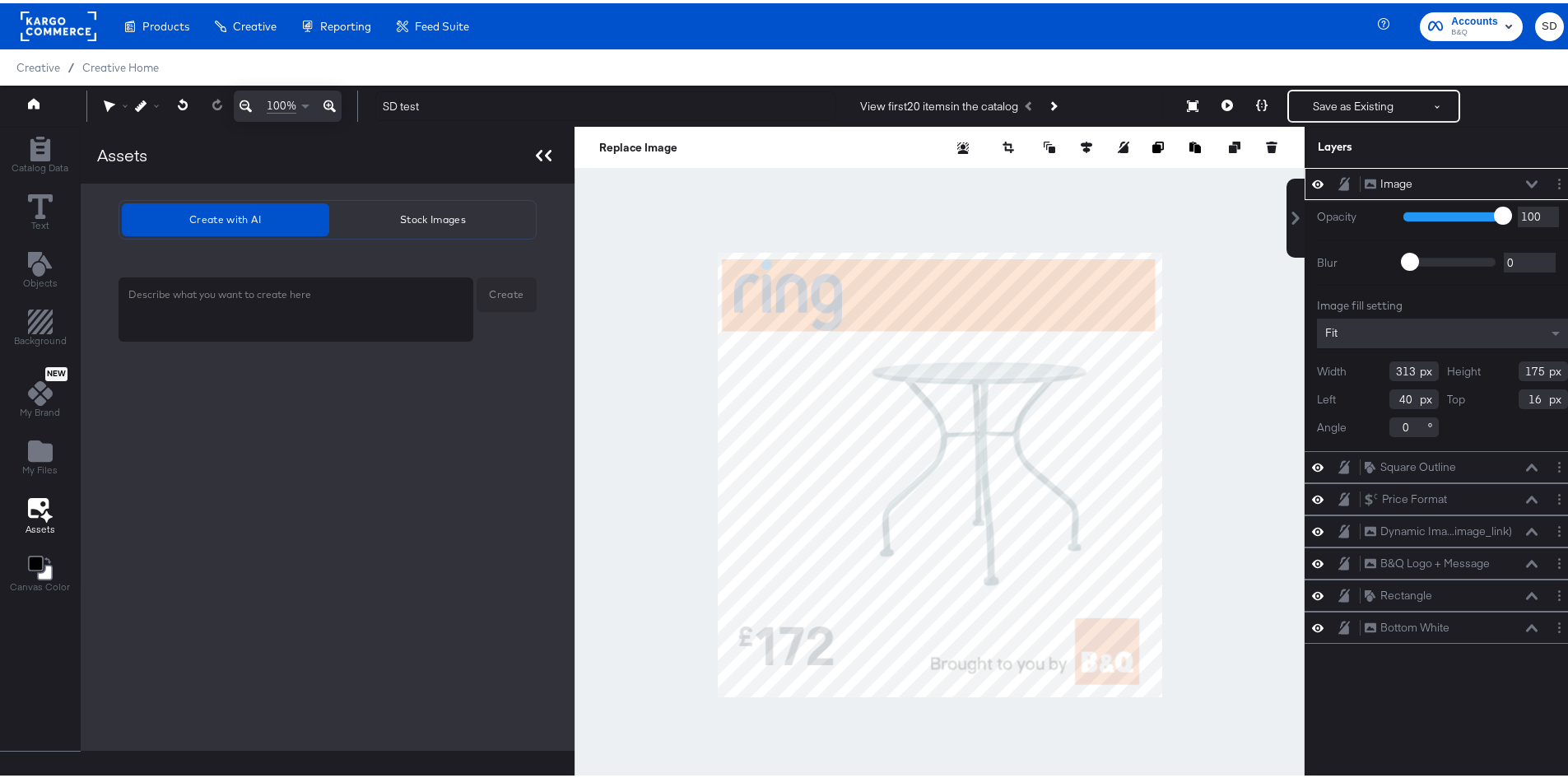
click at [542, 141] on div at bounding box center [543, 152] width 28 height 24
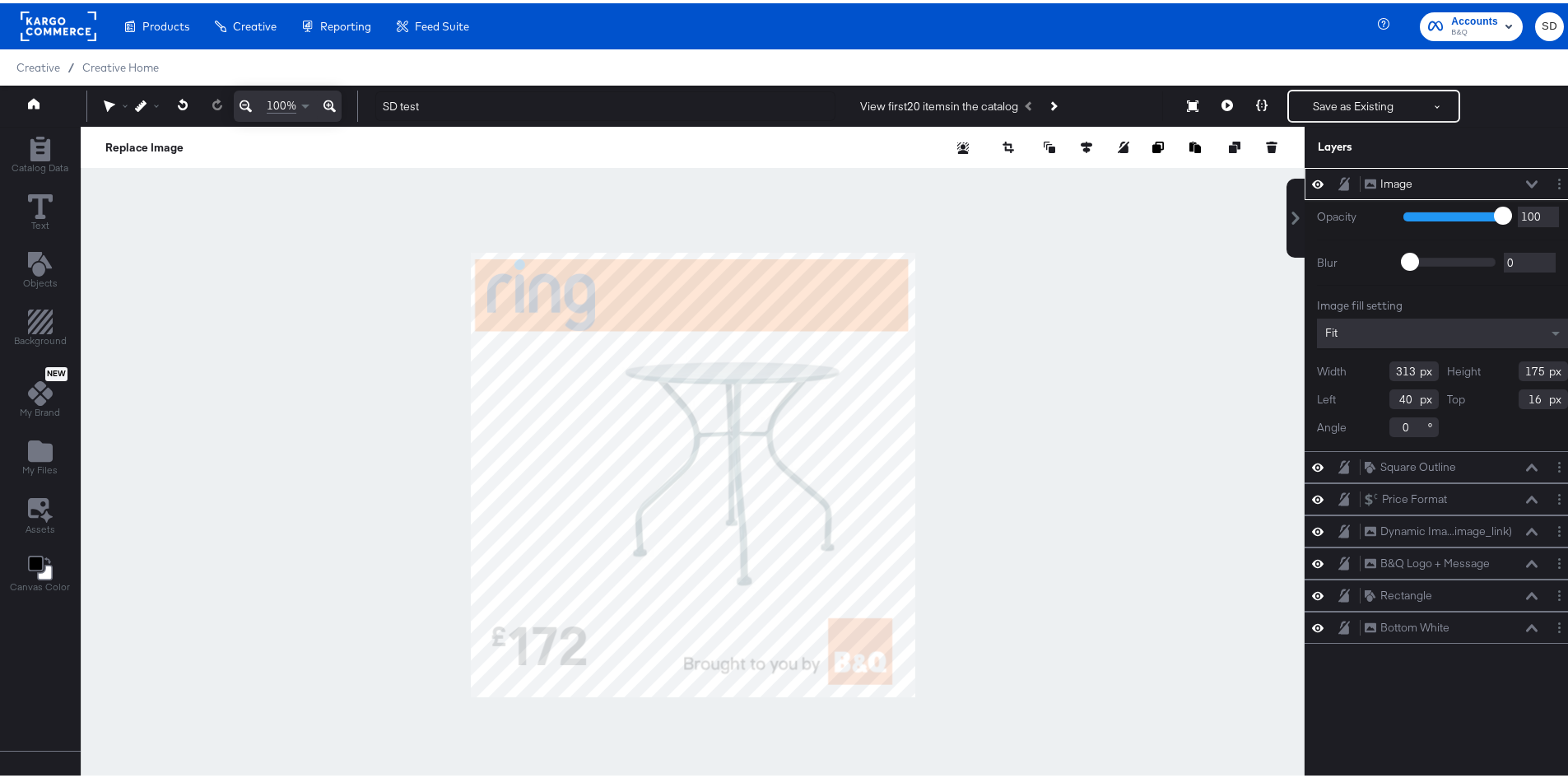
click at [376, 363] on div at bounding box center [693, 471] width 1224 height 696
click at [518, 215] on div at bounding box center [693, 471] width 1224 height 696
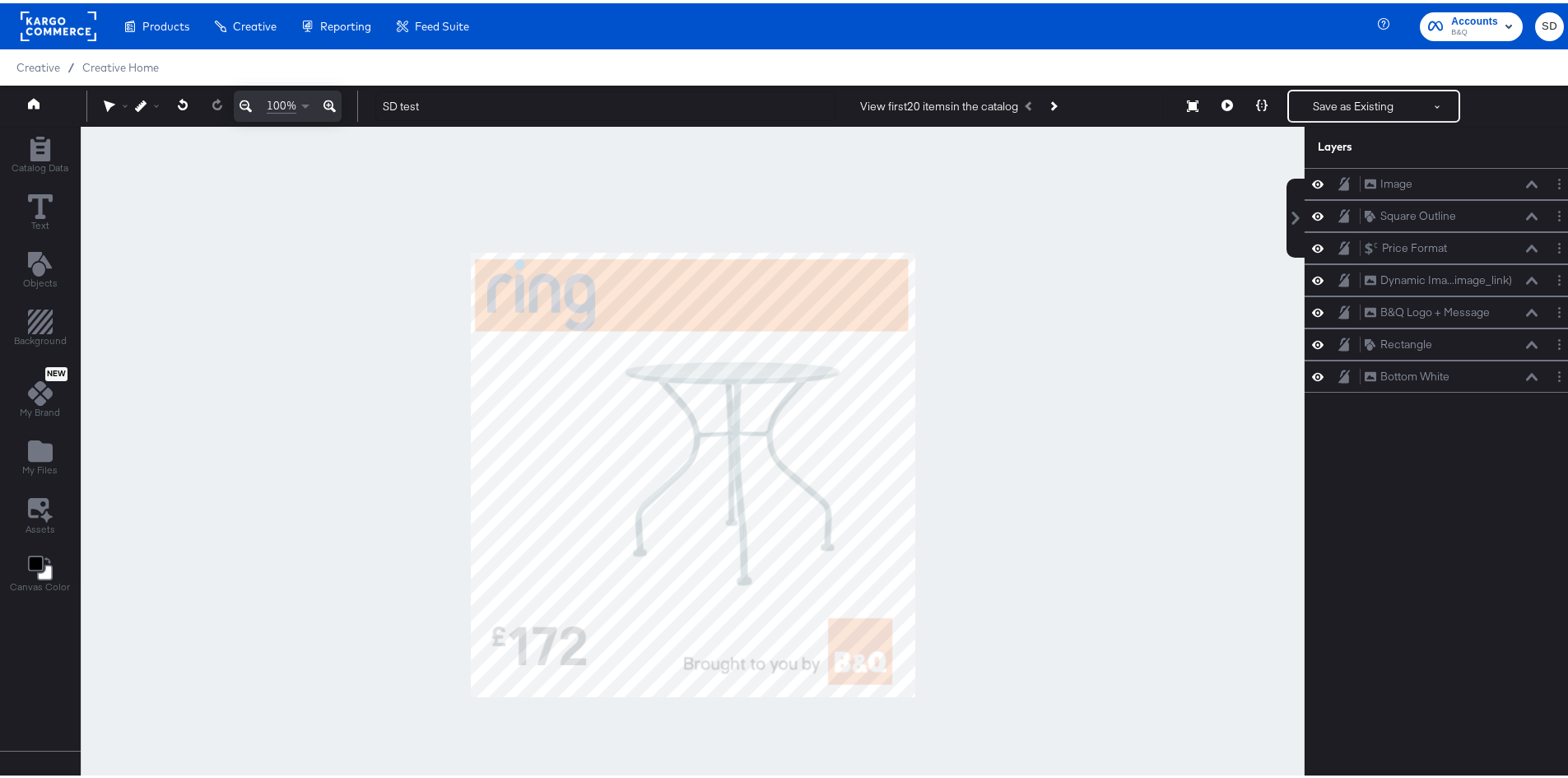
click at [1105, 365] on div at bounding box center [693, 471] width 1224 height 696
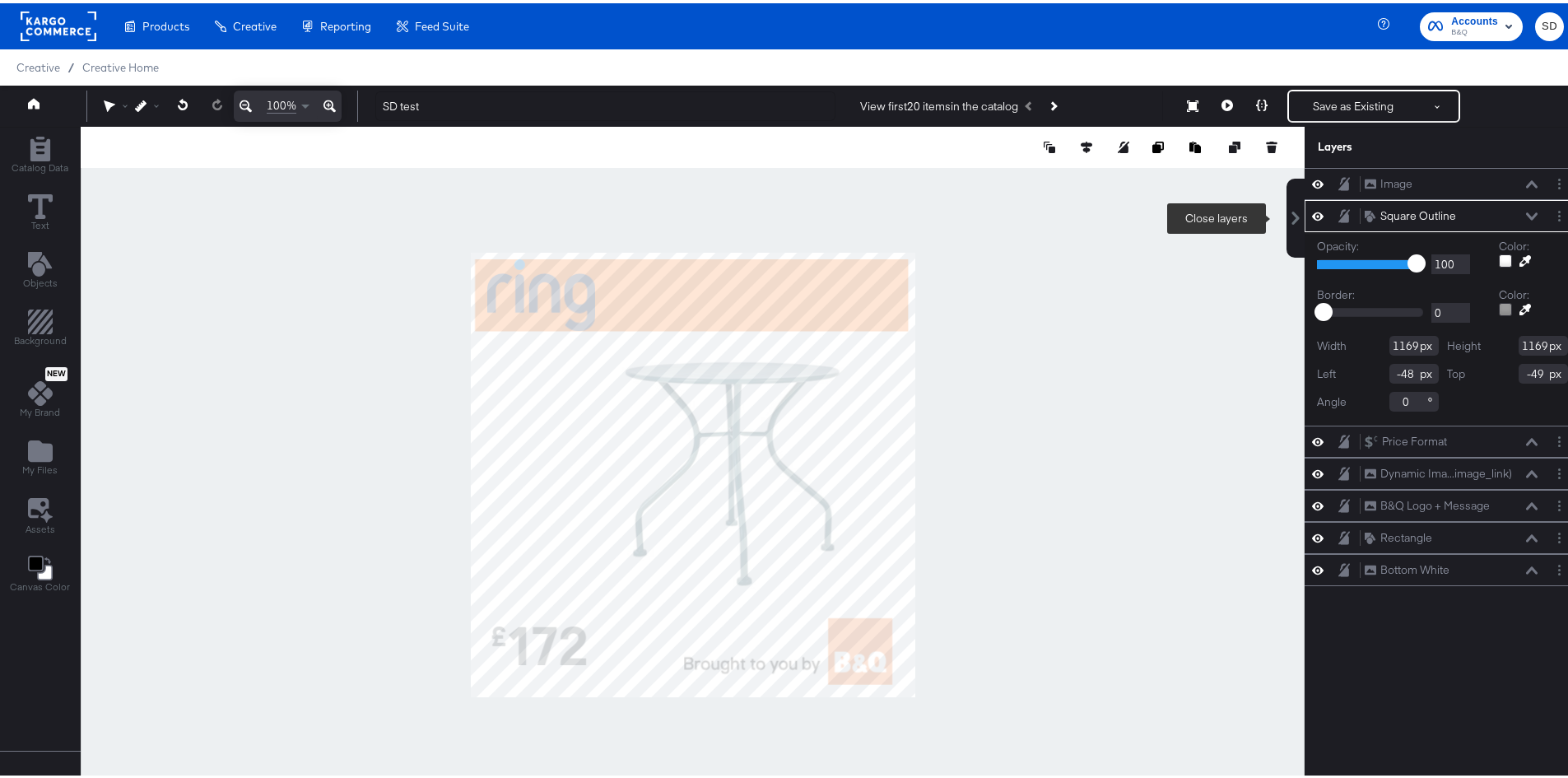
click at [1289, 211] on icon at bounding box center [1295, 215] width 13 height 13
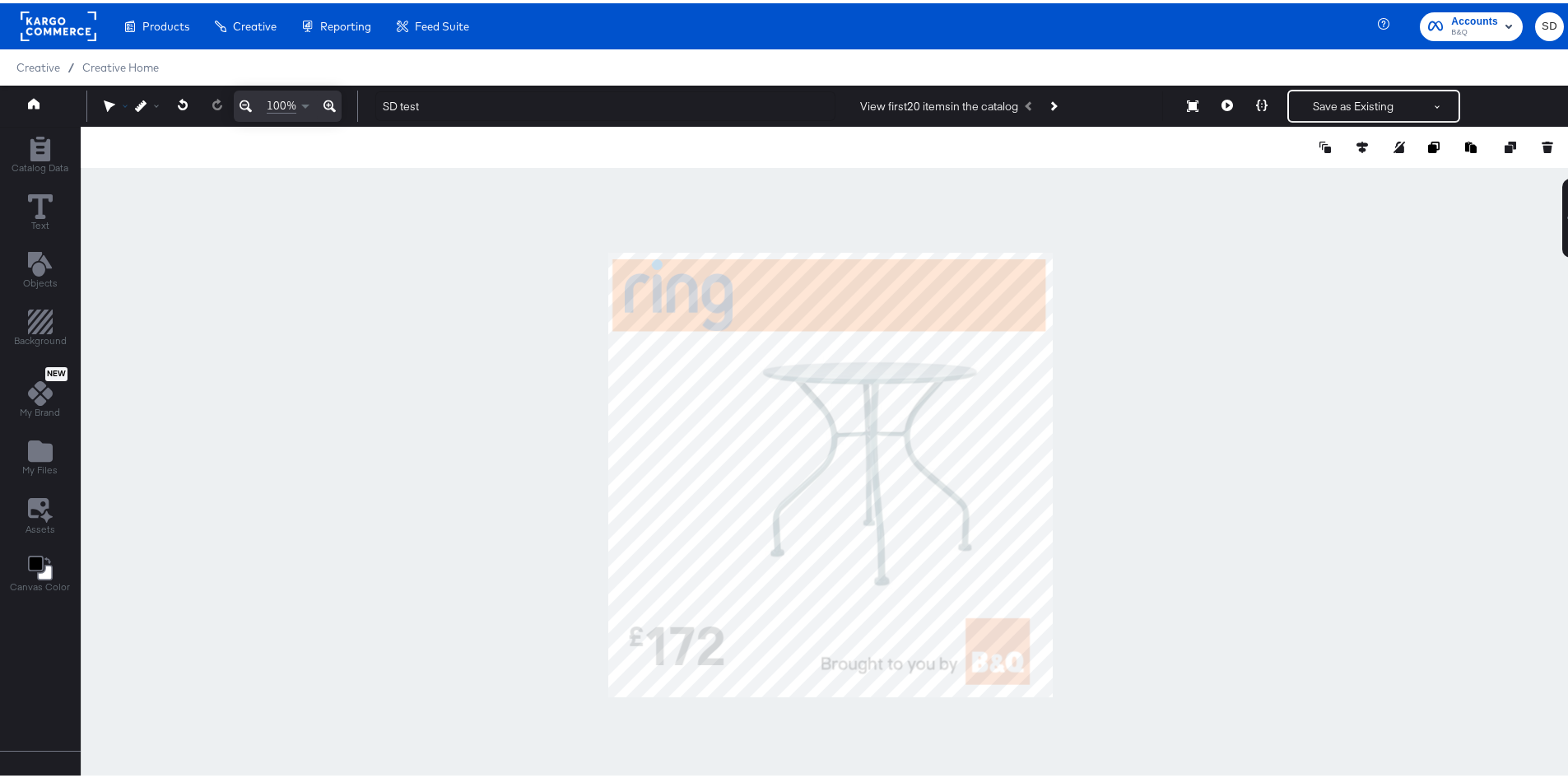
click at [109, 97] on icon at bounding box center [109, 103] width 12 height 12
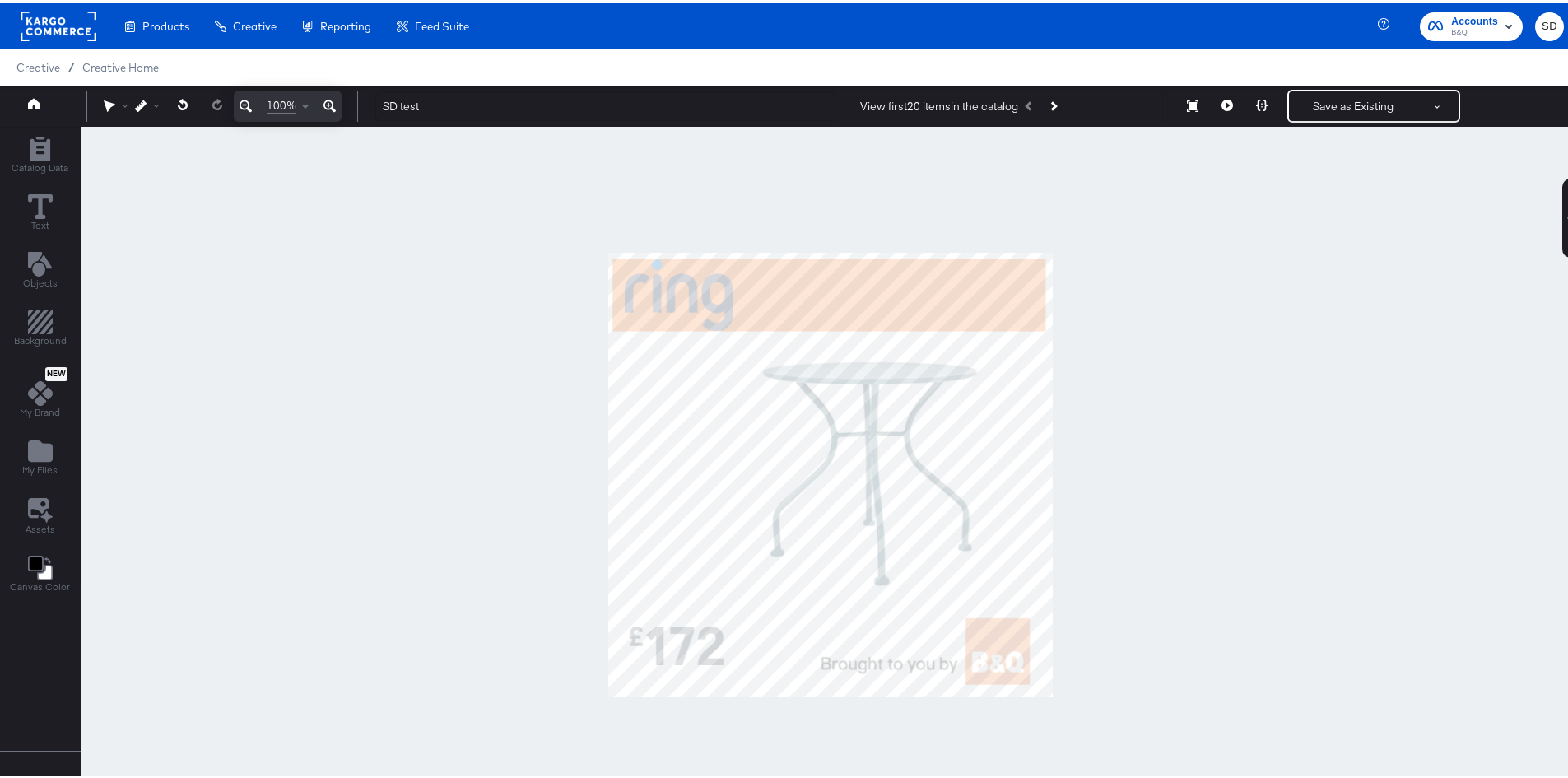
click at [1254, 534] on div at bounding box center [830, 471] width 1500 height 696
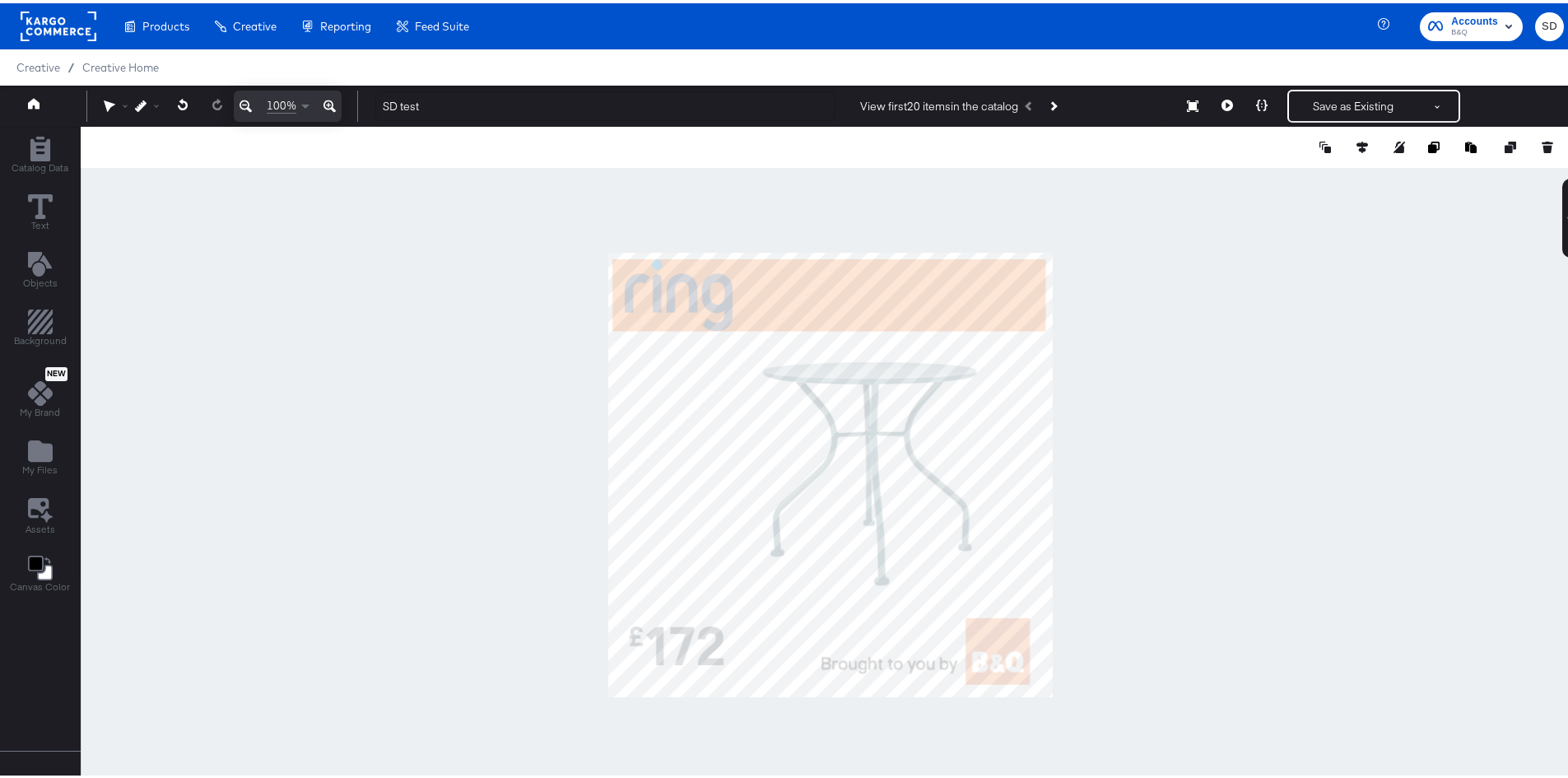
click at [778, 729] on div at bounding box center [830, 471] width 1500 height 696
click at [166, 141] on button "Replace Image" at bounding box center [144, 144] width 78 height 17
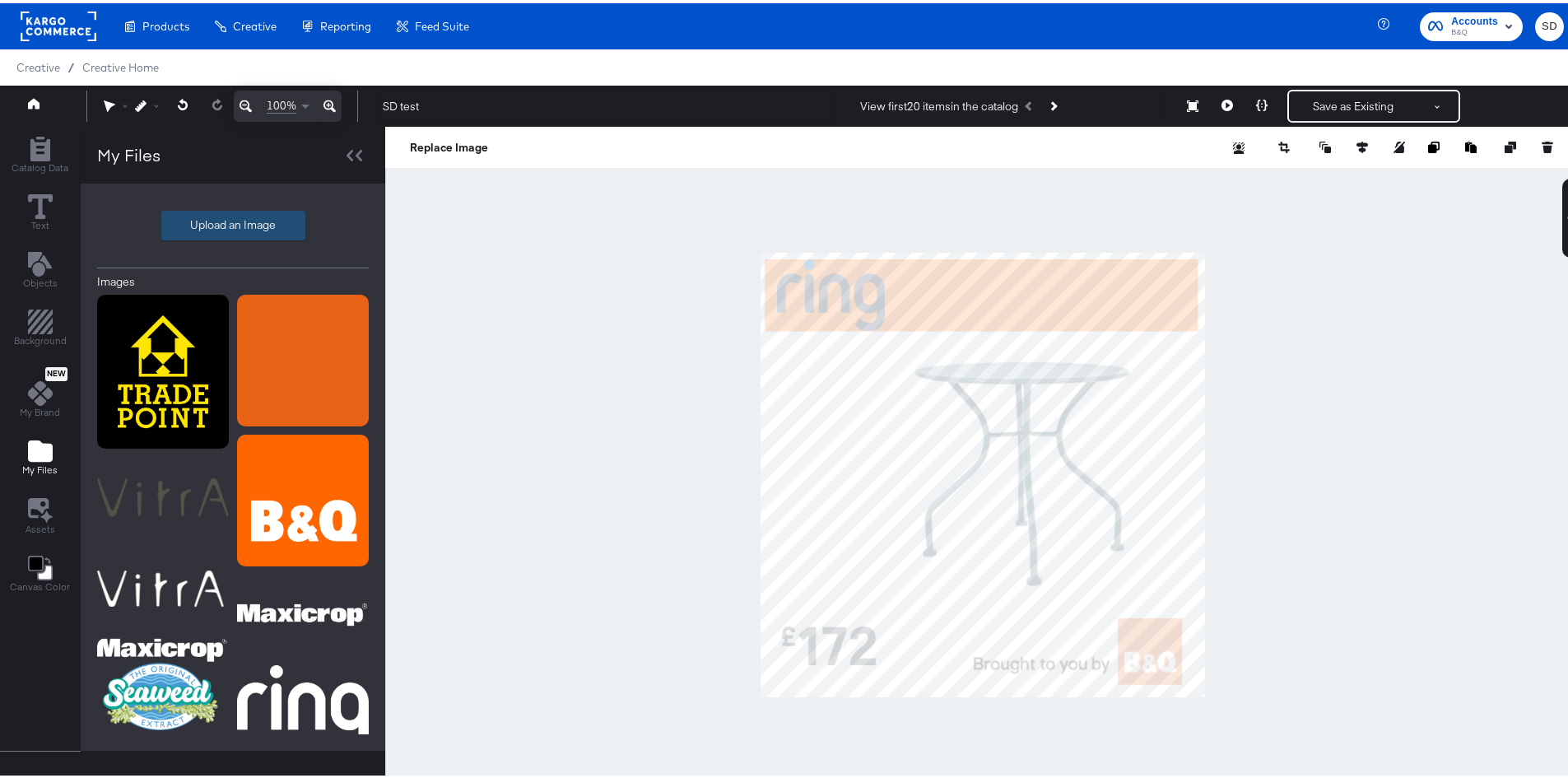
click at [259, 217] on label "Upload an Image" at bounding box center [233, 222] width 142 height 28
click at [233, 222] on input "Upload an Image" at bounding box center [233, 222] width 0 height 0
type input "C:\fakepath\Living & Home - Logo.png"
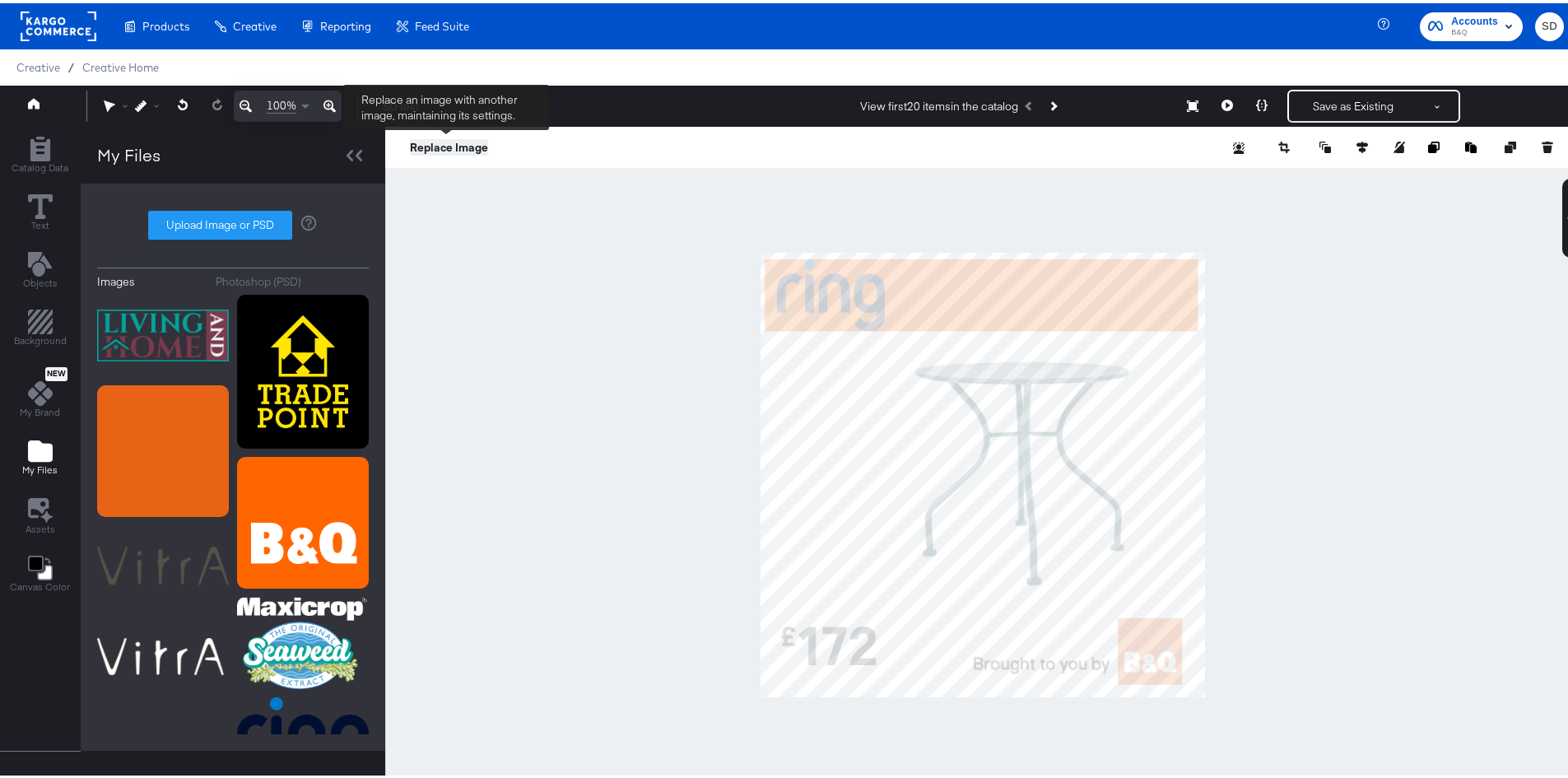
click at [446, 138] on button "Replace Image" at bounding box center [448, 144] width 78 height 17
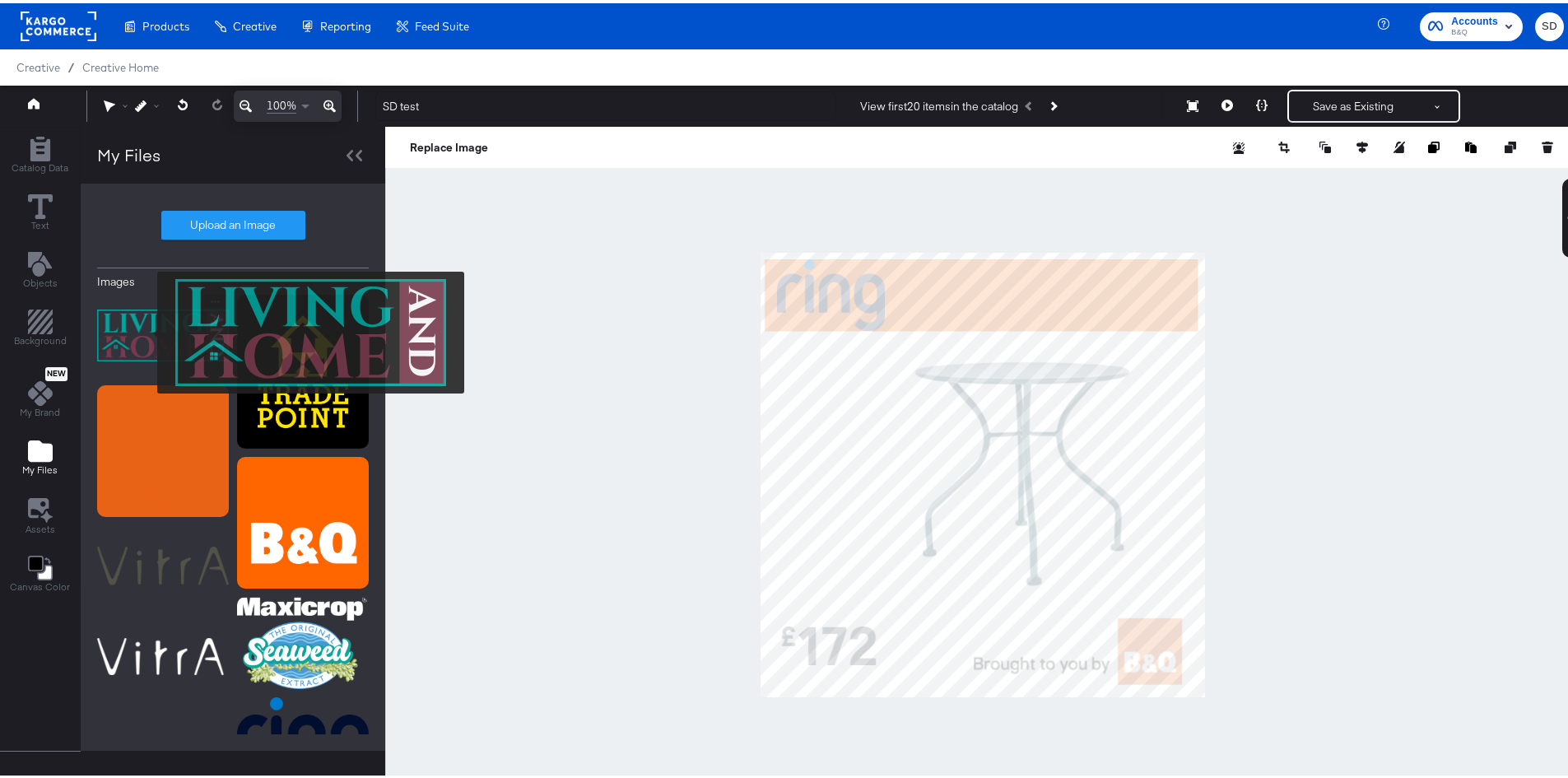
click at [146, 329] on img at bounding box center [163, 333] width 131 height 83
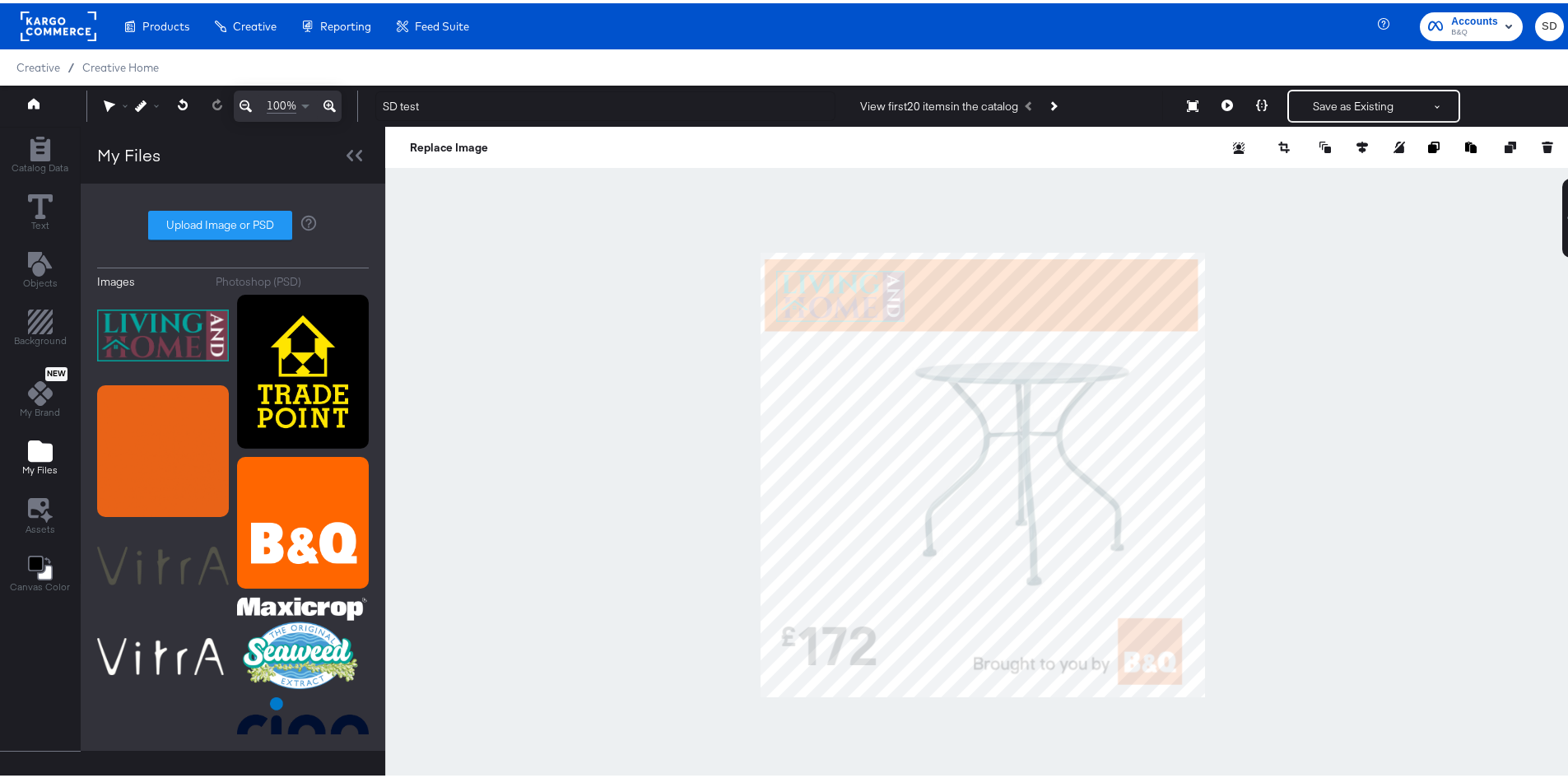
type input "38"
type input "44"
type input "40"
click at [1335, 375] on div at bounding box center [982, 471] width 1195 height 696
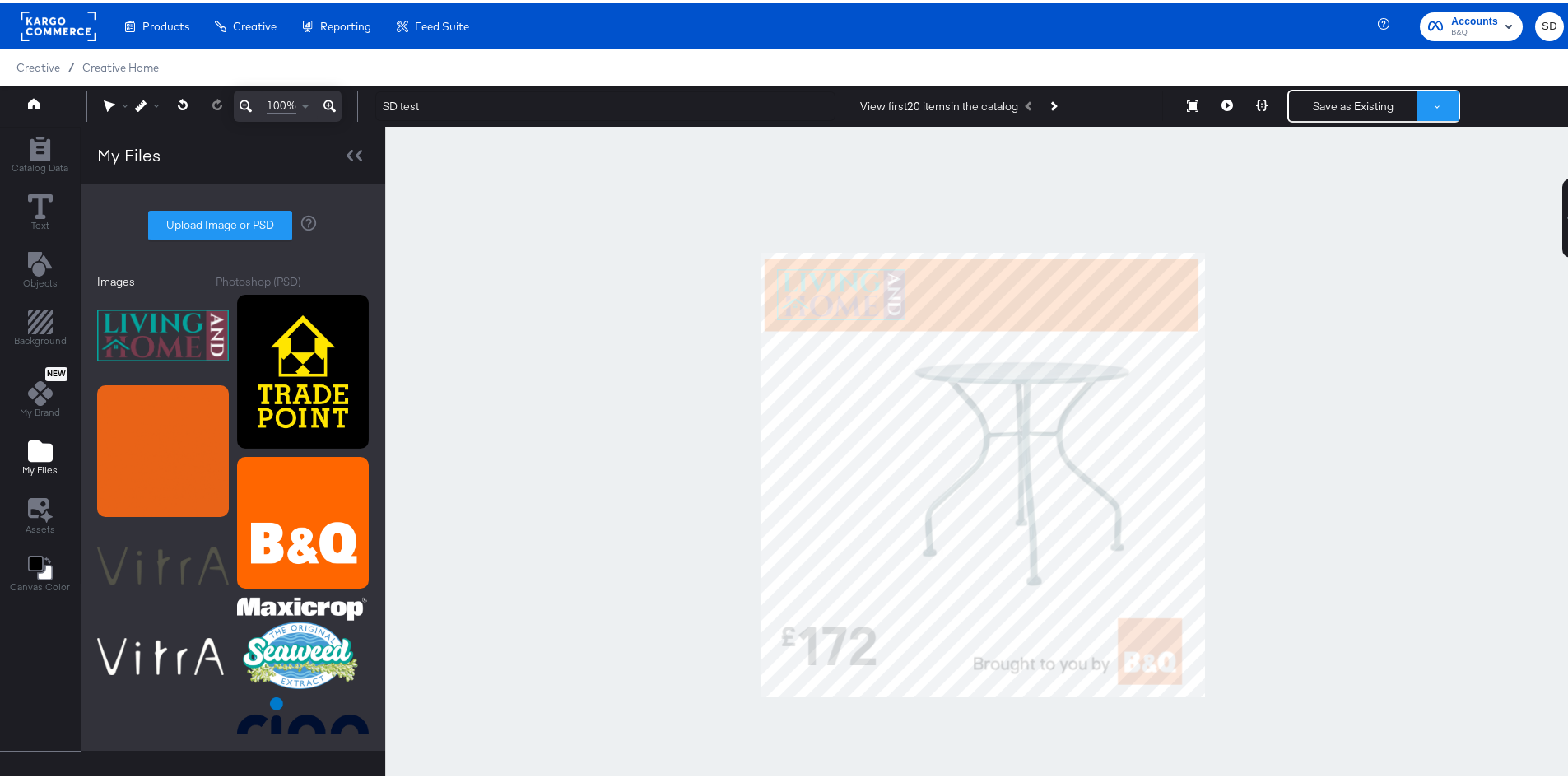
click at [1429, 113] on button at bounding box center [1438, 103] width 41 height 29
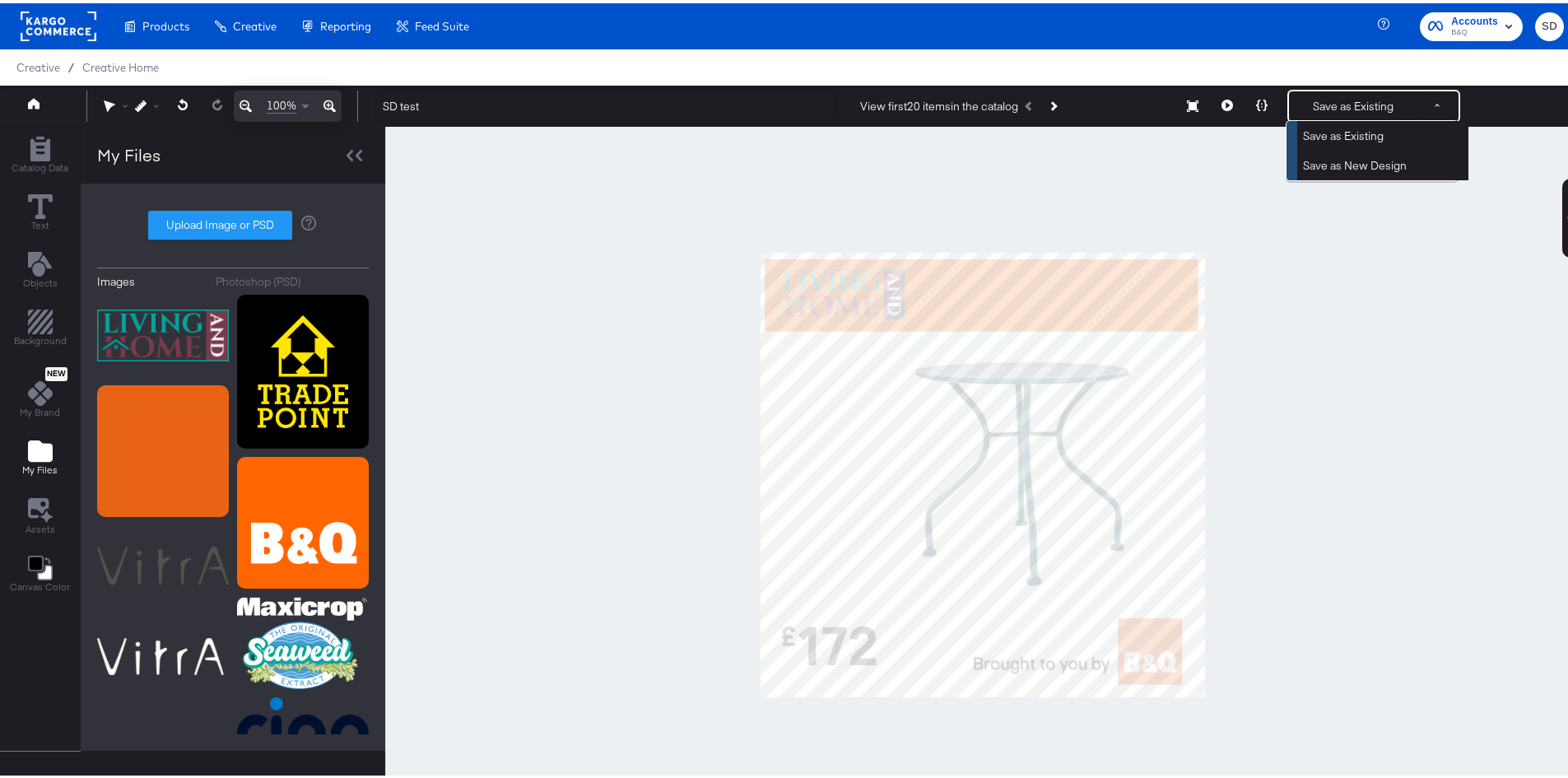
click at [1111, 197] on div at bounding box center [982, 471] width 1195 height 696
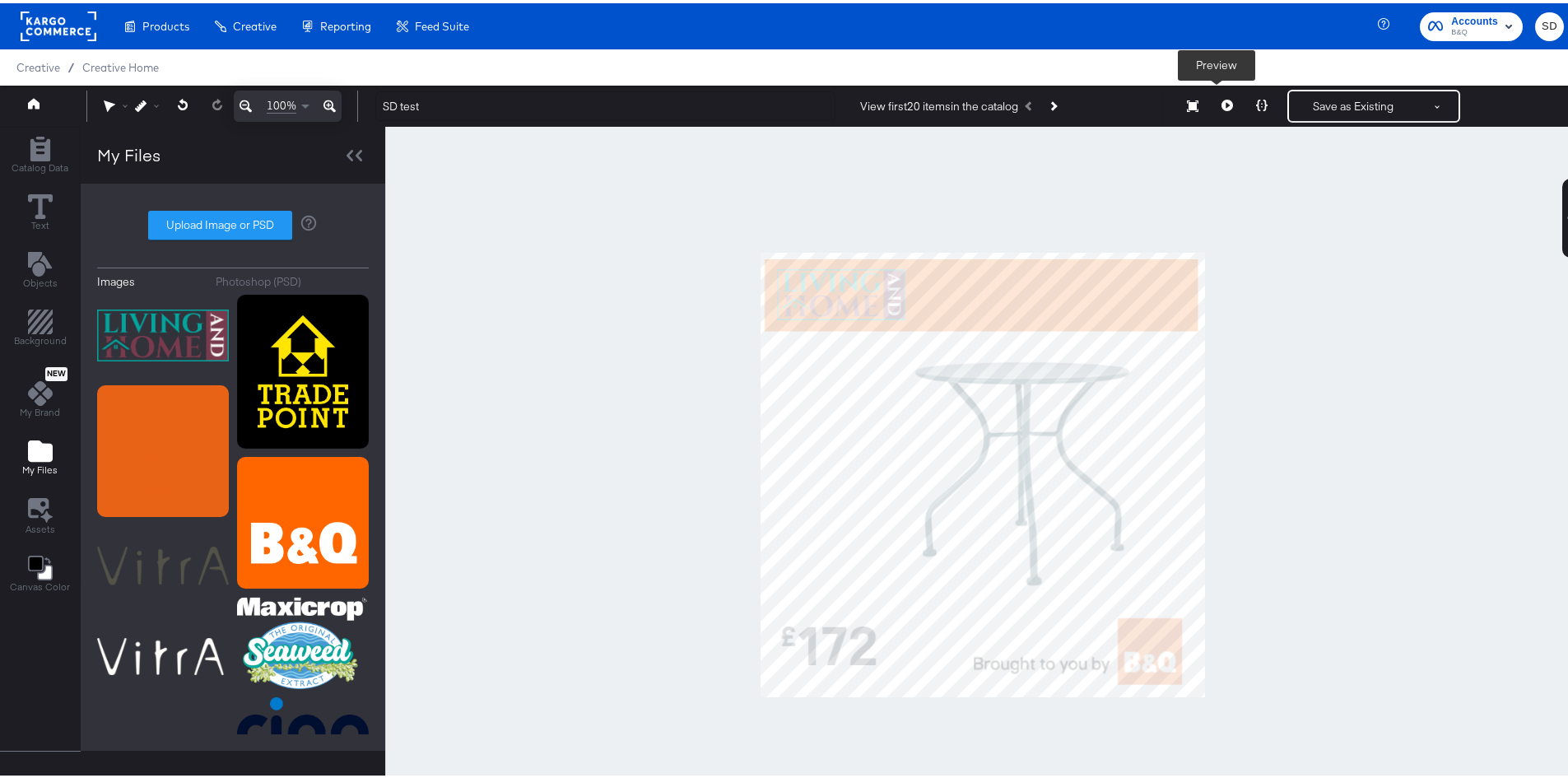
click at [1222, 104] on icon at bounding box center [1227, 102] width 12 height 12
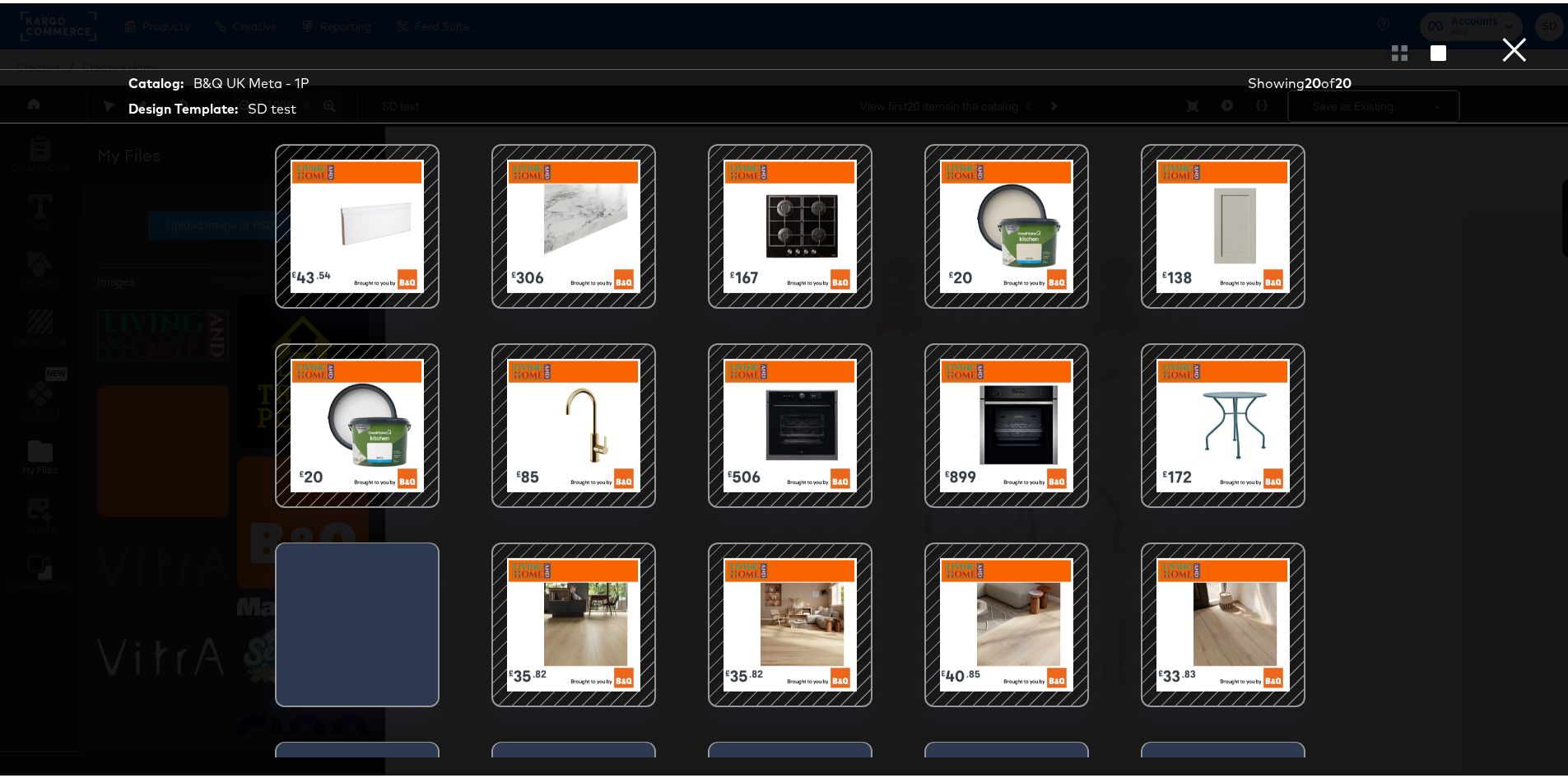
click at [1501, 33] on button "×" at bounding box center [1515, 17] width 33 height 33
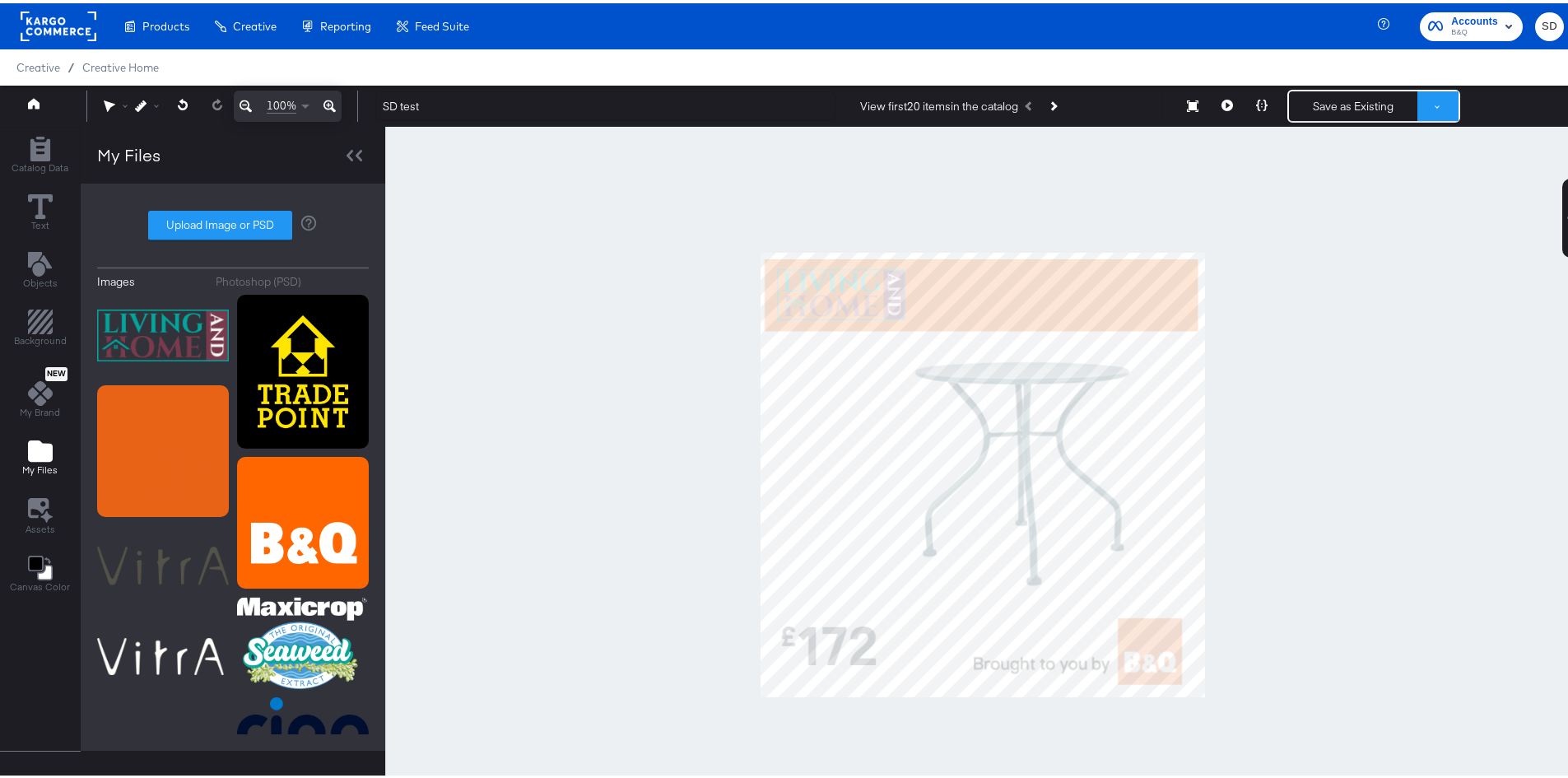
click at [1427, 107] on button at bounding box center [1438, 103] width 41 height 29
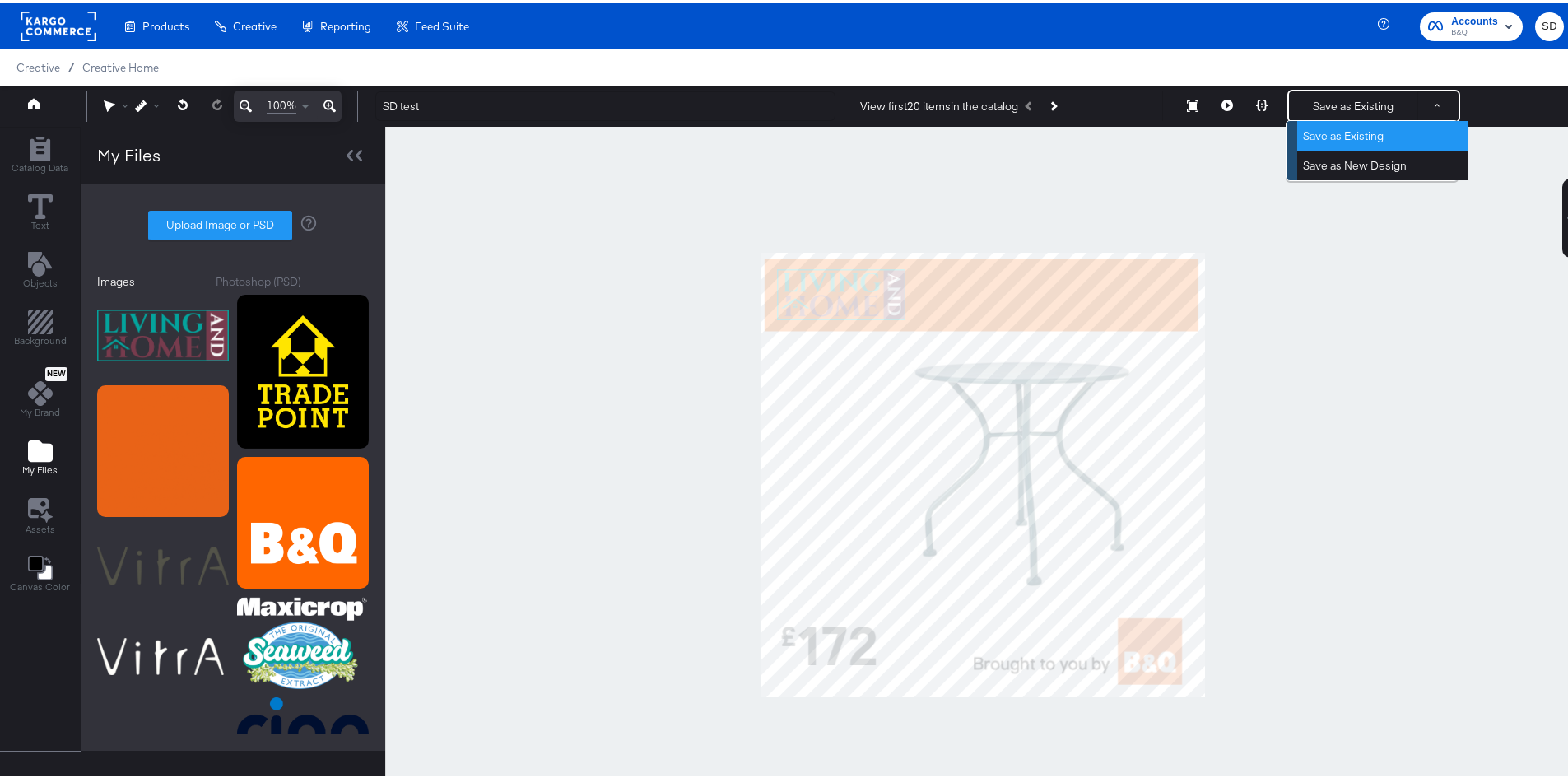
click at [1378, 139] on button "Save as Existing" at bounding box center [1382, 132] width 171 height 29
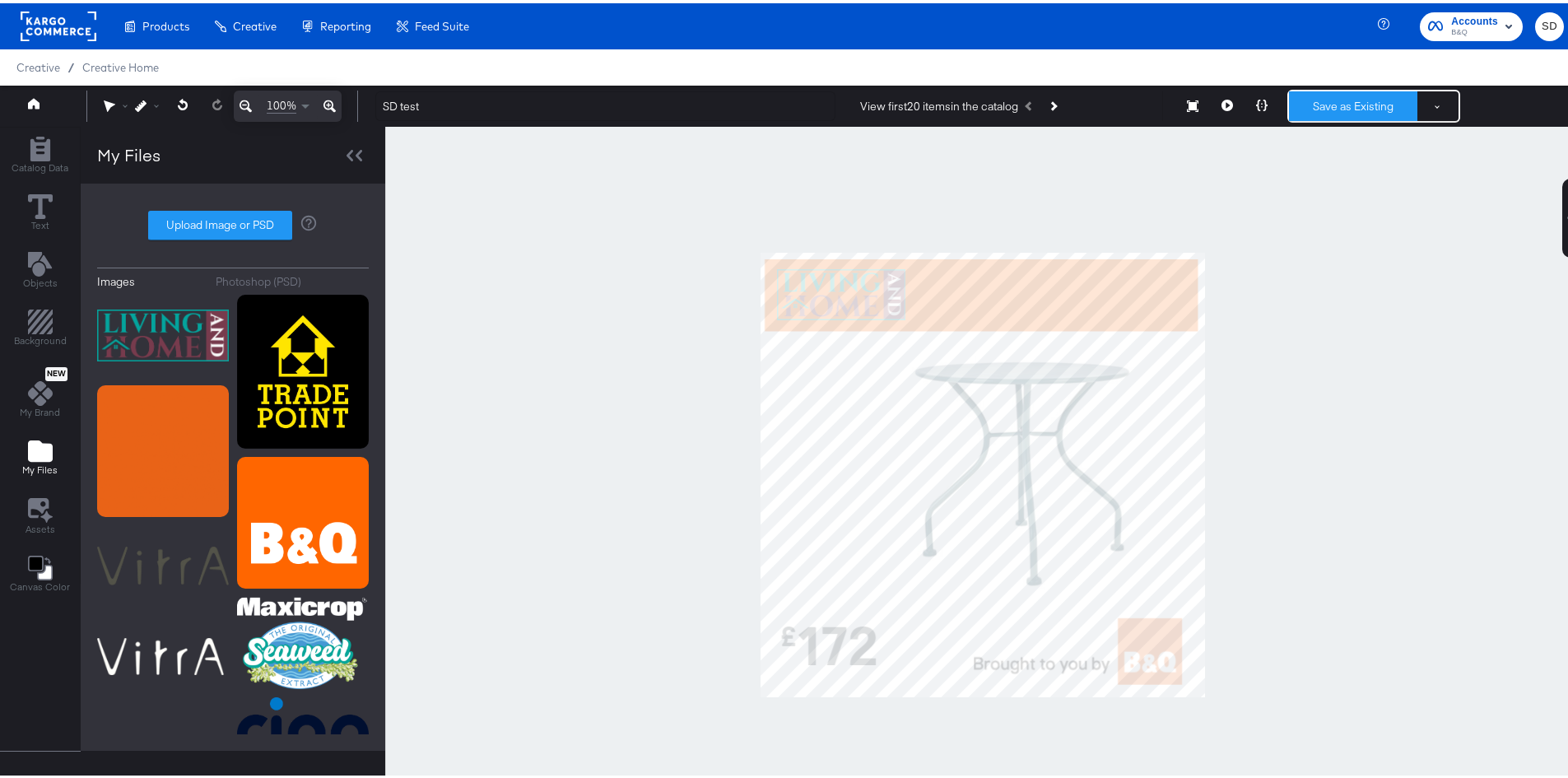
click at [1374, 103] on button "Save as Existing" at bounding box center [1353, 103] width 129 height 29
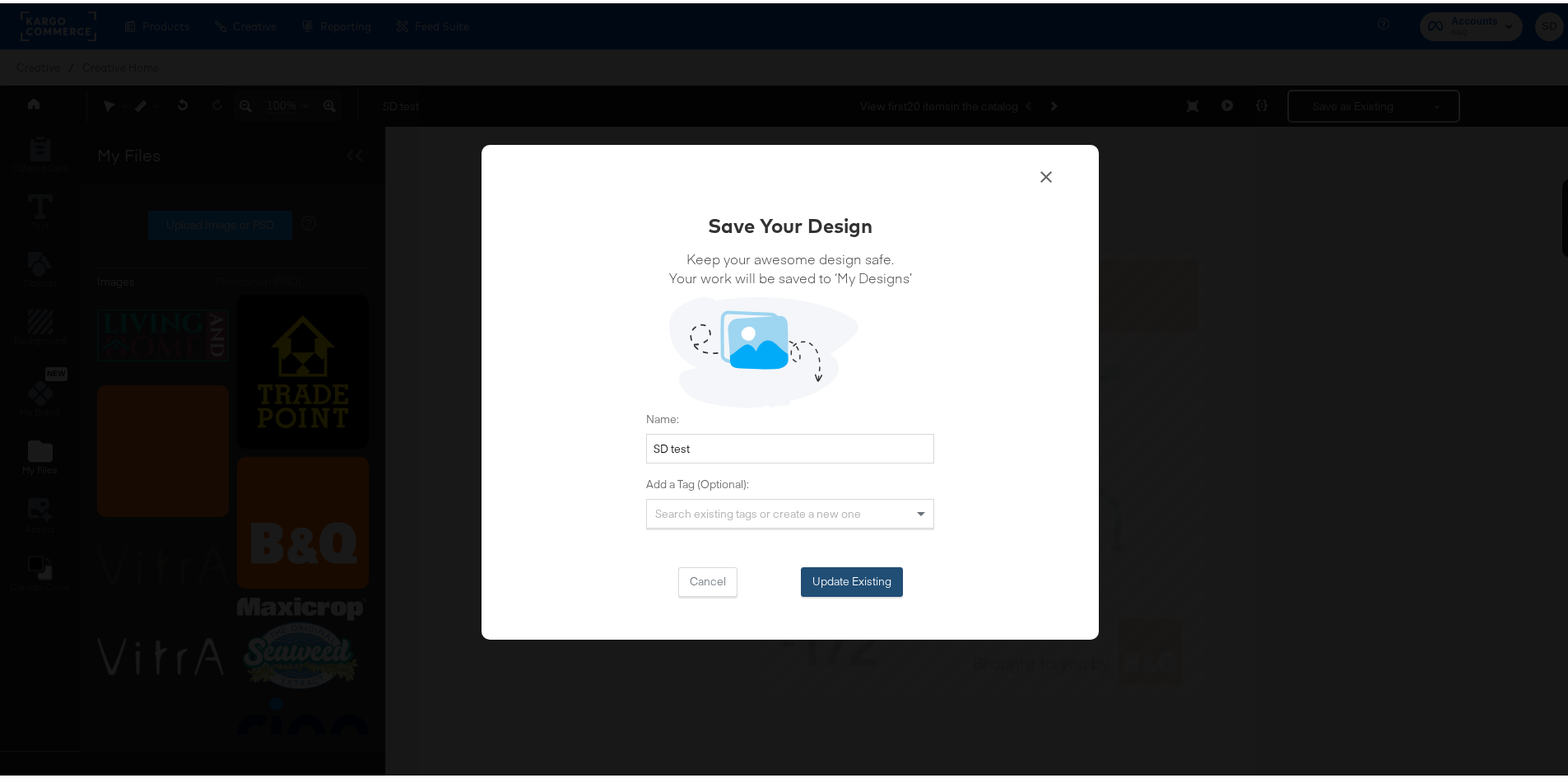
click at [829, 586] on button "Update Existing" at bounding box center [852, 579] width 102 height 29
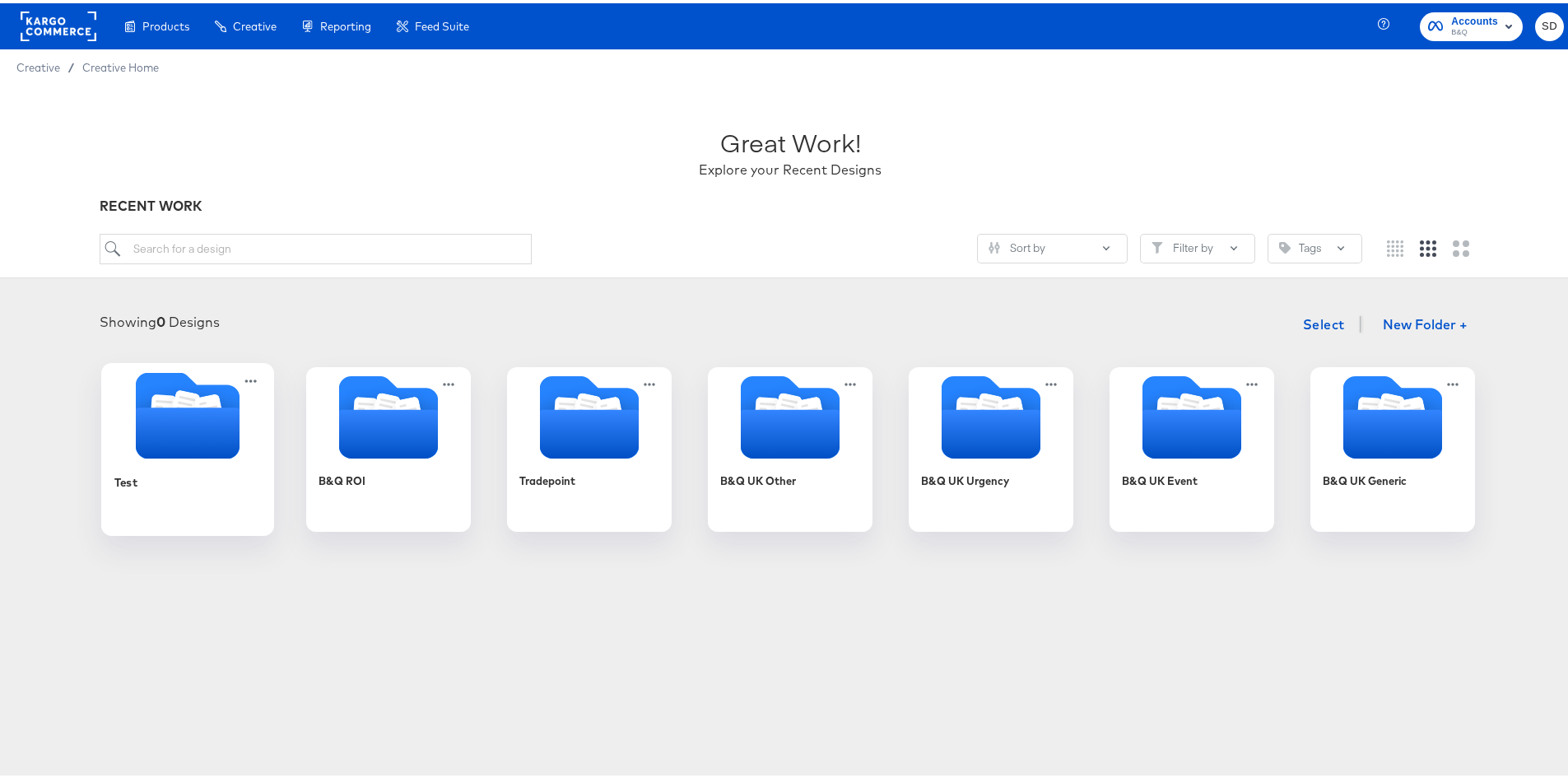
click at [175, 419] on icon "Folder" at bounding box center [187, 430] width 104 height 51
